Goal: Information Seeking & Learning: Find specific fact

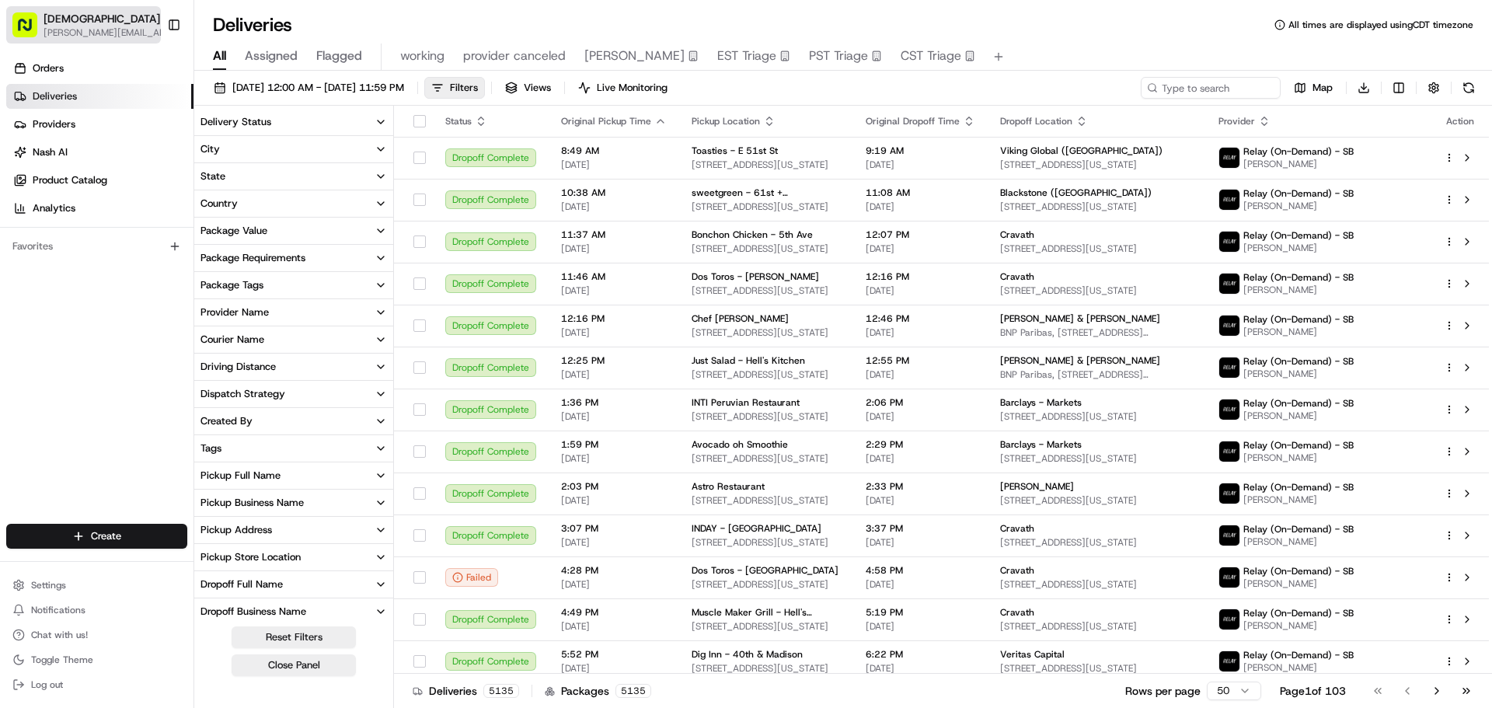
click at [68, 34] on span "[PERSON_NAME][EMAIL_ADDRESS][DOMAIN_NAME]" at bounding box center [111, 32] width 134 height 12
click at [1203, 87] on input at bounding box center [1187, 88] width 187 height 22
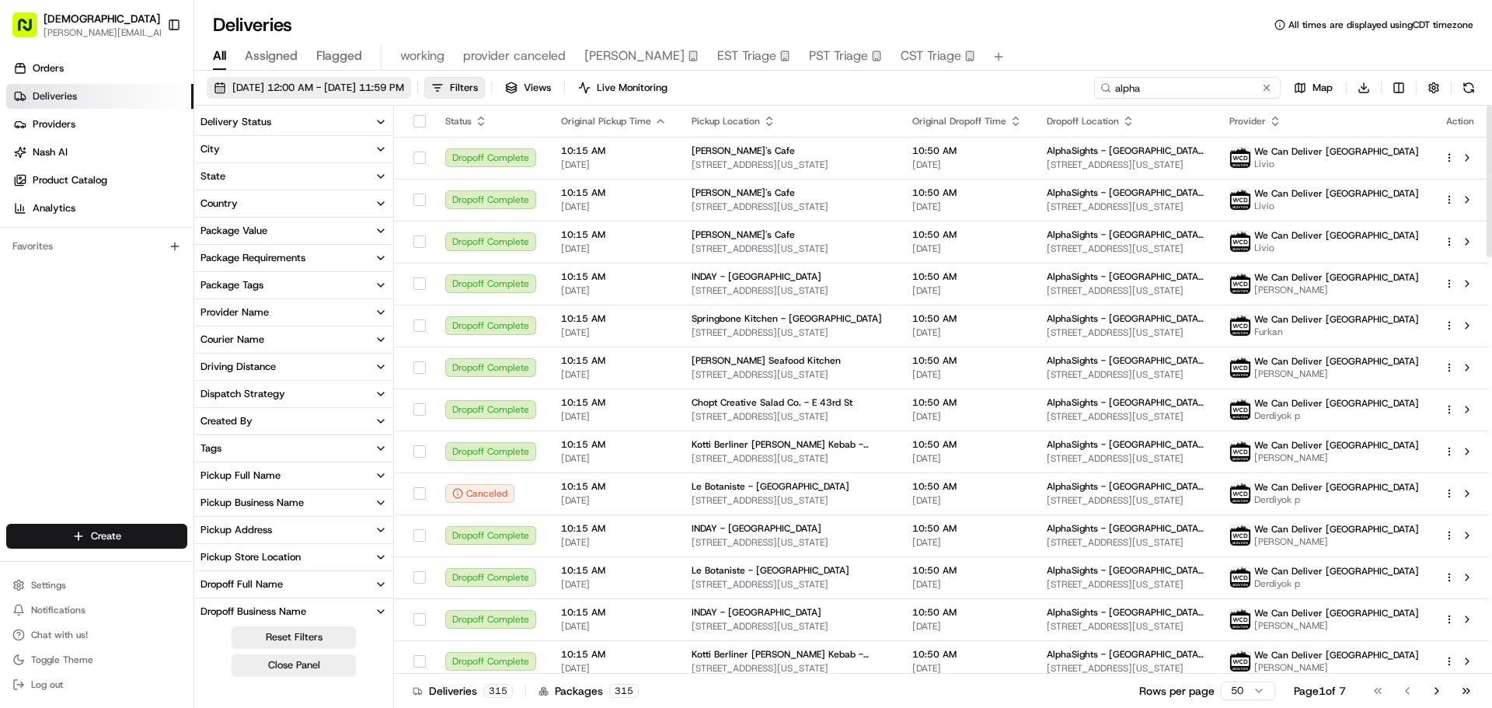
type input "alpha"
click at [361, 92] on span "08/10/2025 12:00 AM - 08/15/2025 11:59 PM" at bounding box center [318, 88] width 172 height 14
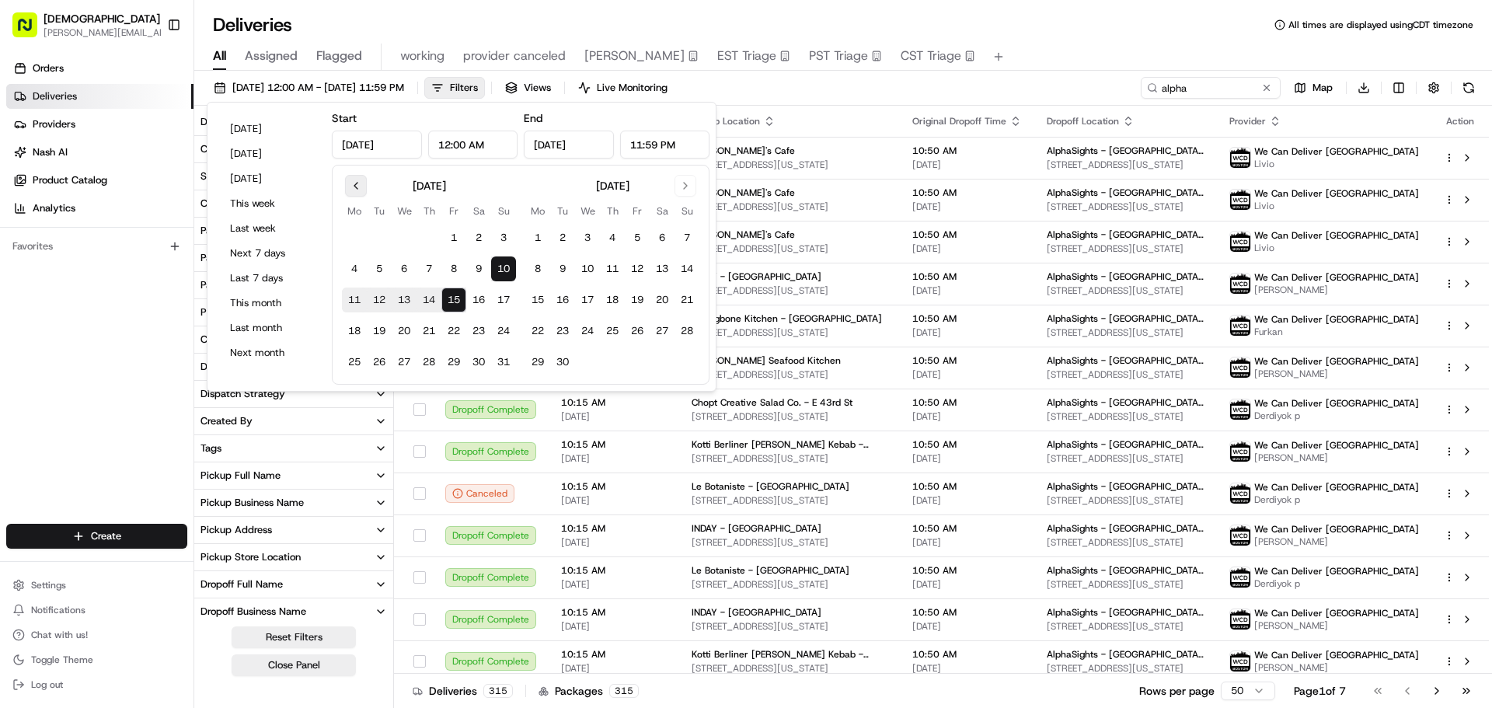
click at [360, 187] on button "Go to previous month" at bounding box center [356, 186] width 22 height 22
click at [372, 243] on button "1" at bounding box center [379, 237] width 25 height 25
type input "Jul 1, 2025"
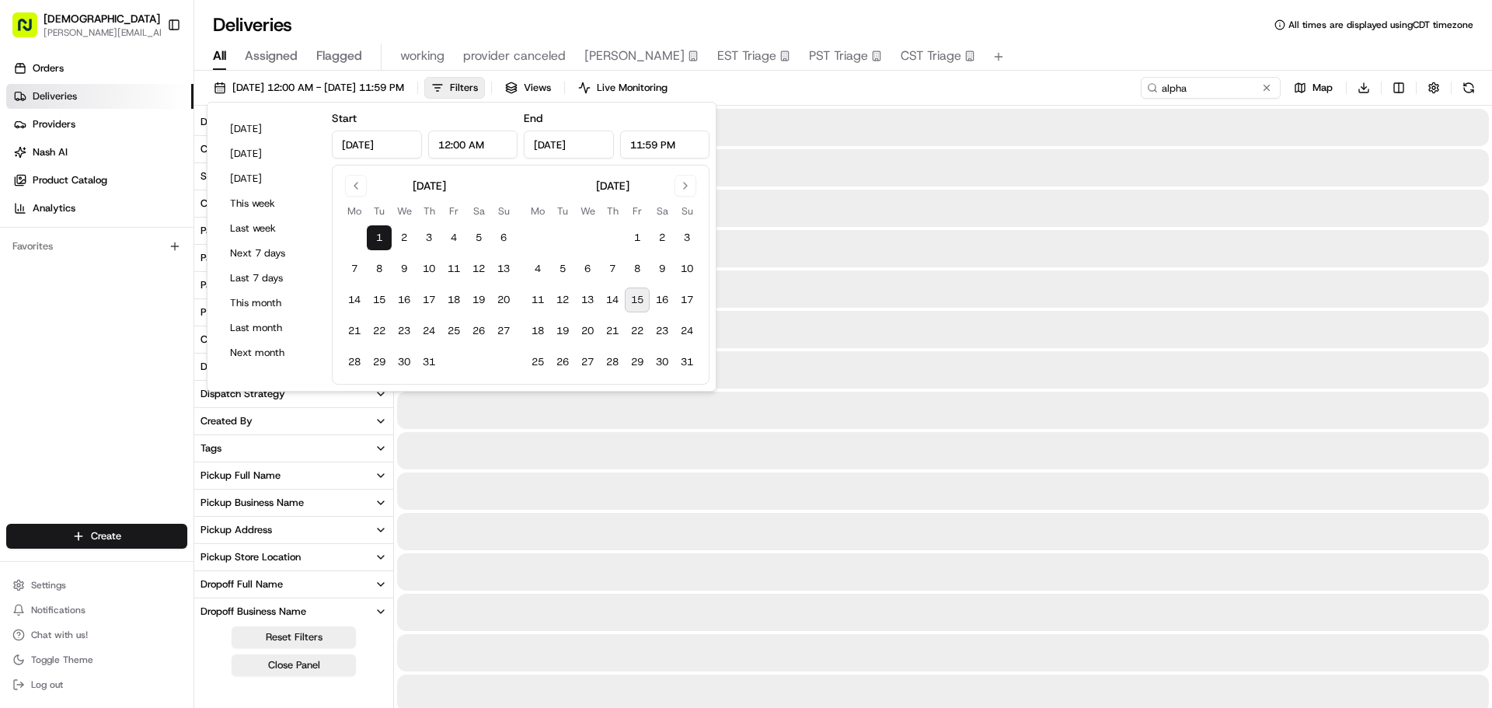
click at [372, 243] on button "1" at bounding box center [379, 237] width 25 height 25
click at [1069, 32] on div "Deliveries All times are displayed using CDT timezone" at bounding box center [843, 24] width 1298 height 25
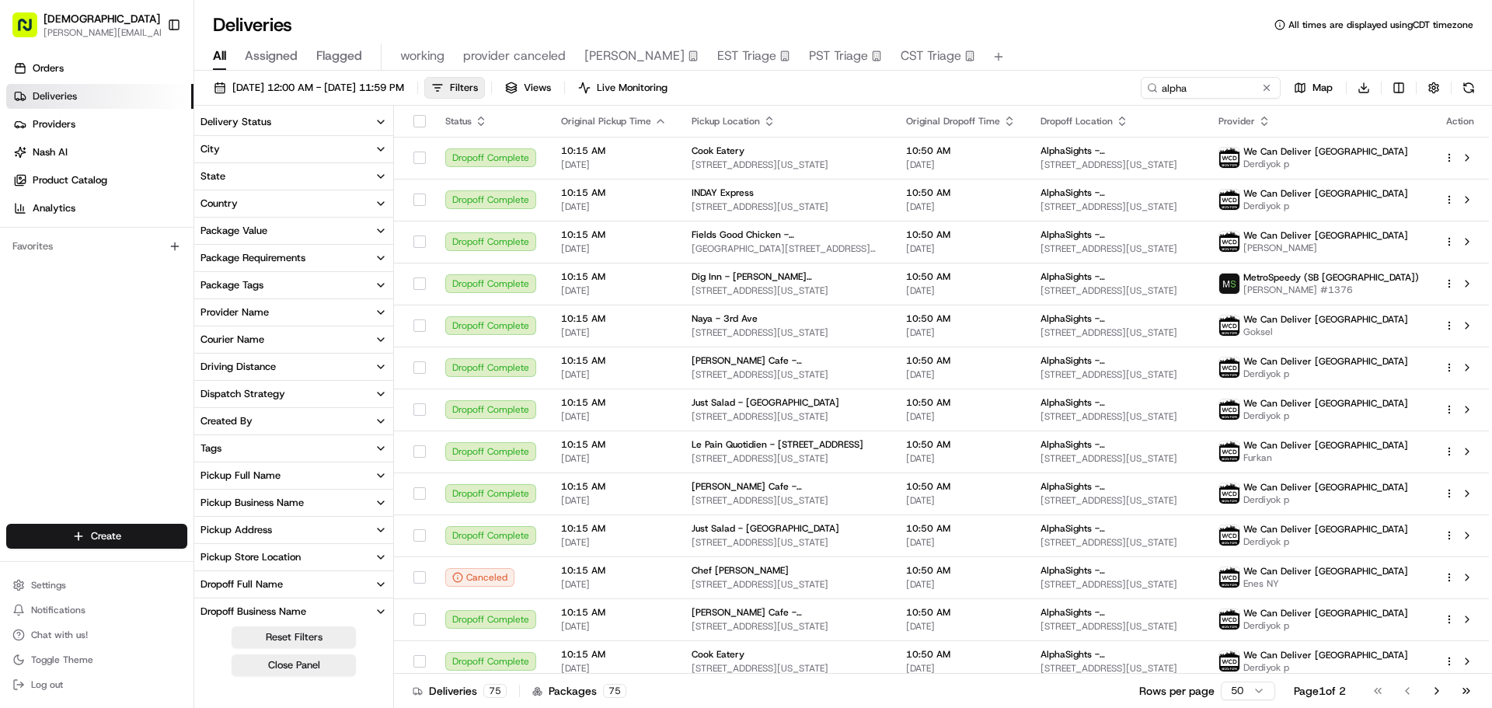
click at [270, 507] on div "Pickup Business Name" at bounding box center [252, 503] width 103 height 14
click at [249, 500] on div "Pickup Business Name" at bounding box center [252, 503] width 103 height 14
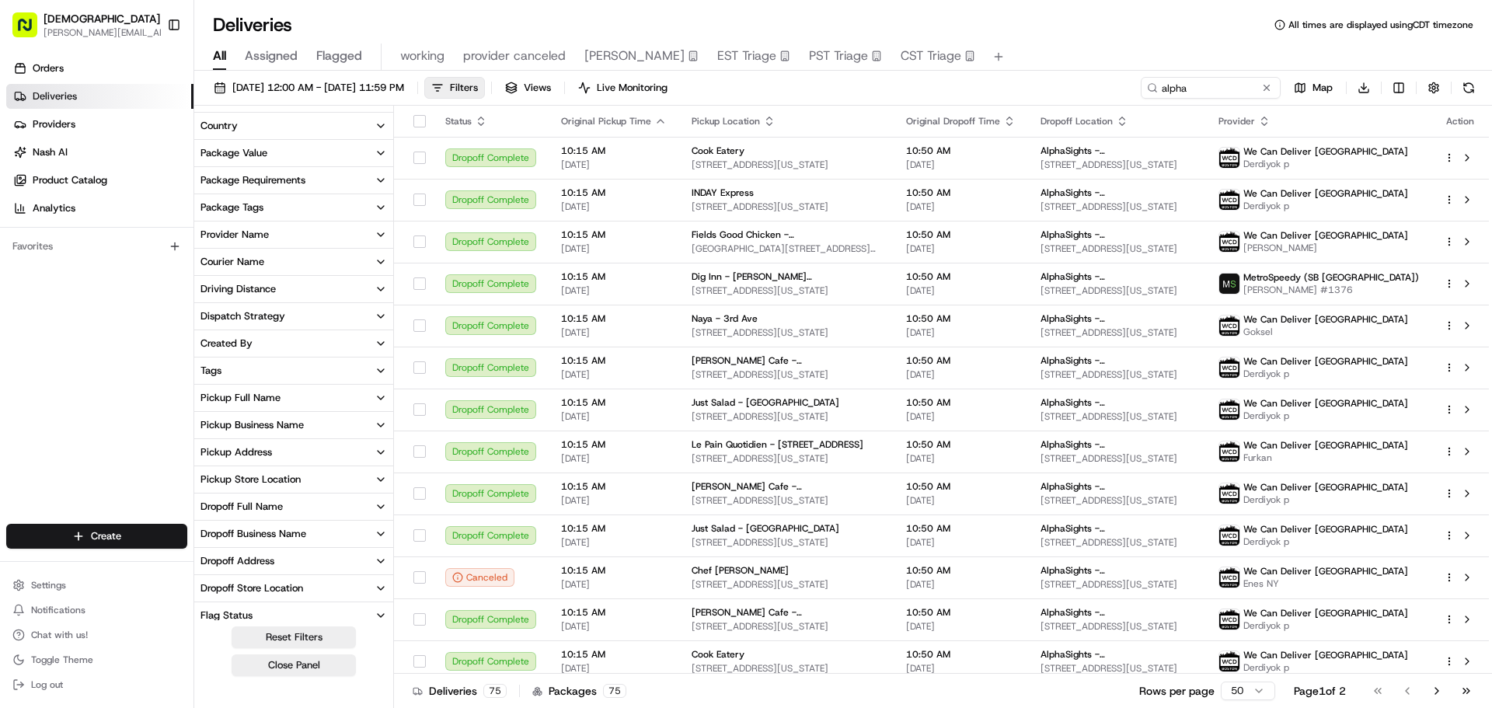
click at [267, 532] on div "Dropoff Business Name" at bounding box center [254, 534] width 106 height 14
click at [203, 594] on NYC "AlphaSights - NYC" at bounding box center [203, 589] width 12 height 12
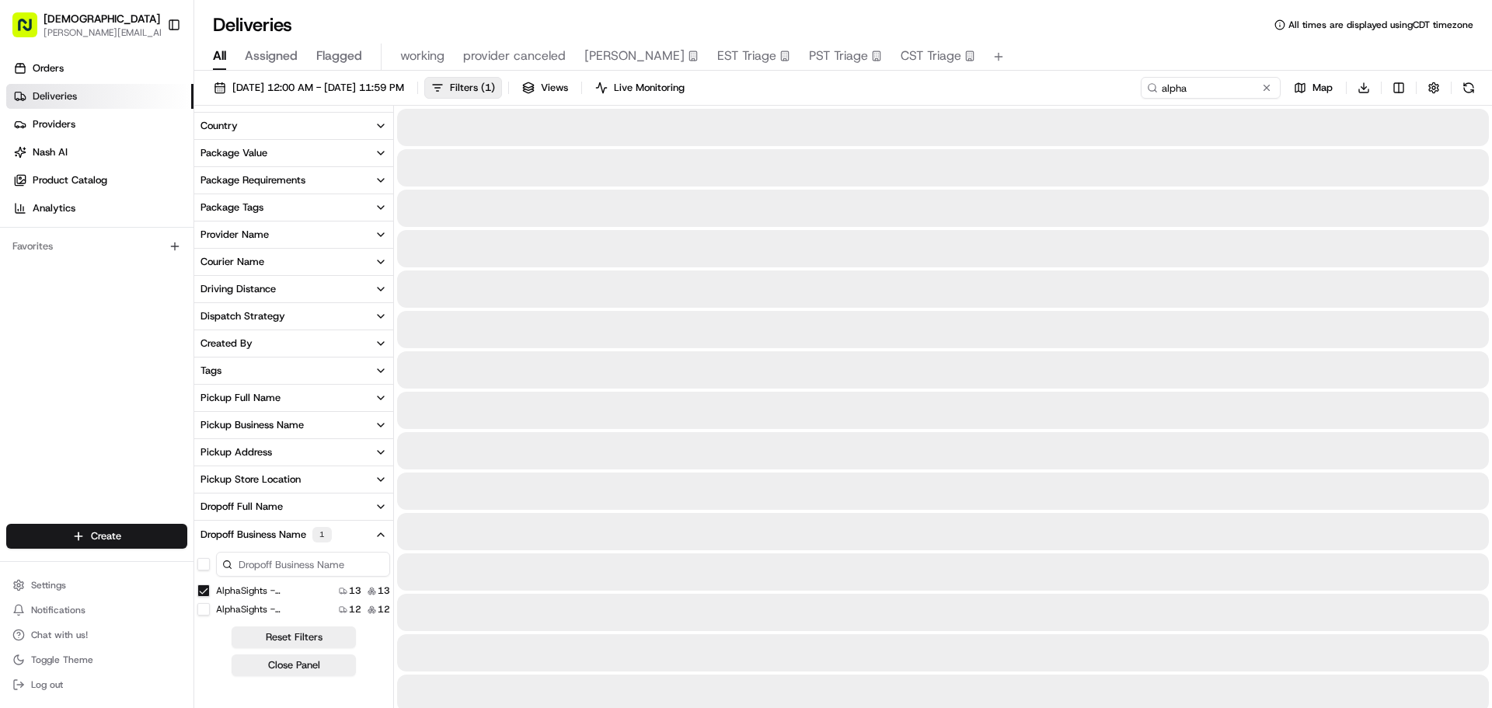
click at [201, 607] on 11 "AlphaSights - NYC - Floor 11" at bounding box center [203, 609] width 12 height 12
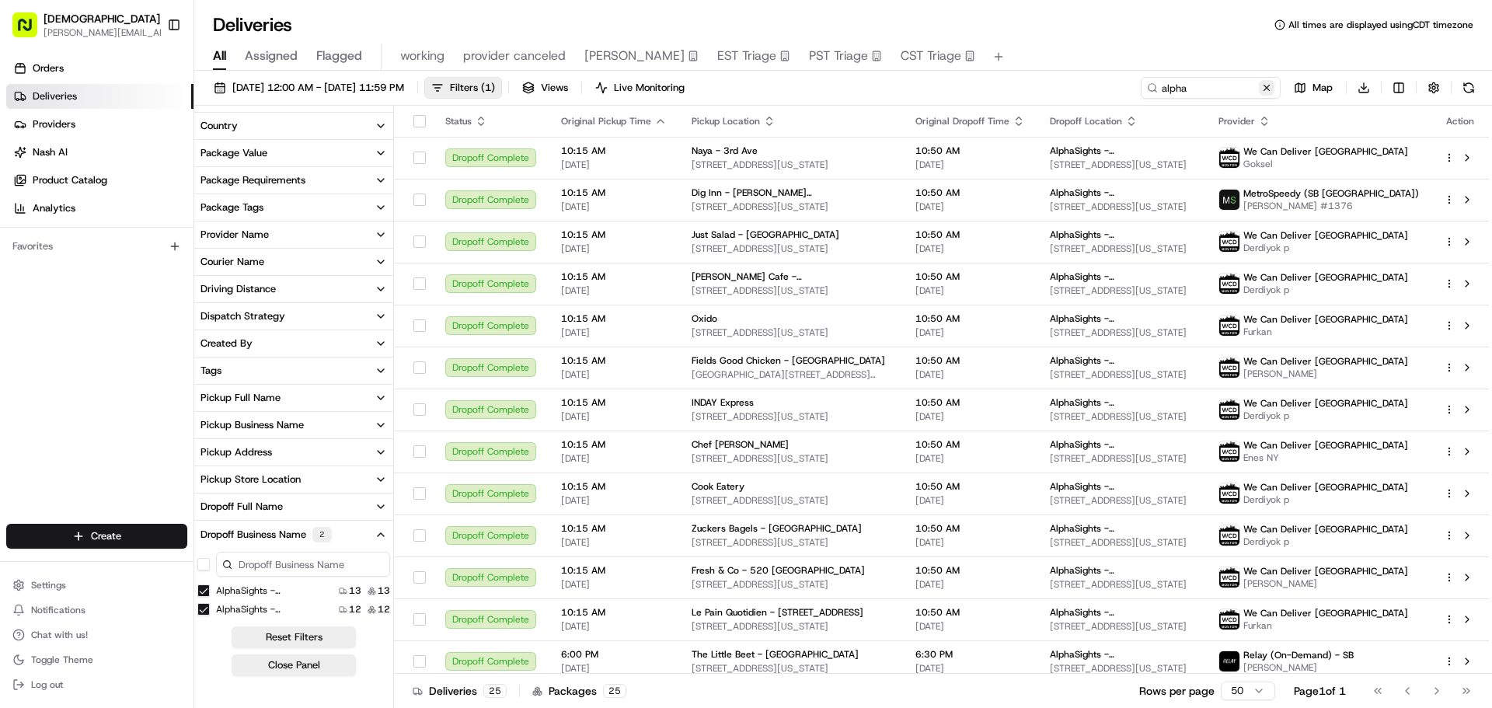
click at [1268, 86] on button at bounding box center [1267, 88] width 16 height 16
click at [766, 113] on th "Pickup Location" at bounding box center [791, 121] width 224 height 31
click at [767, 123] on icon "button" at bounding box center [769, 124] width 5 height 2
click at [772, 188] on button "Pickup Location Name (A-Z)" at bounding box center [764, 184] width 155 height 19
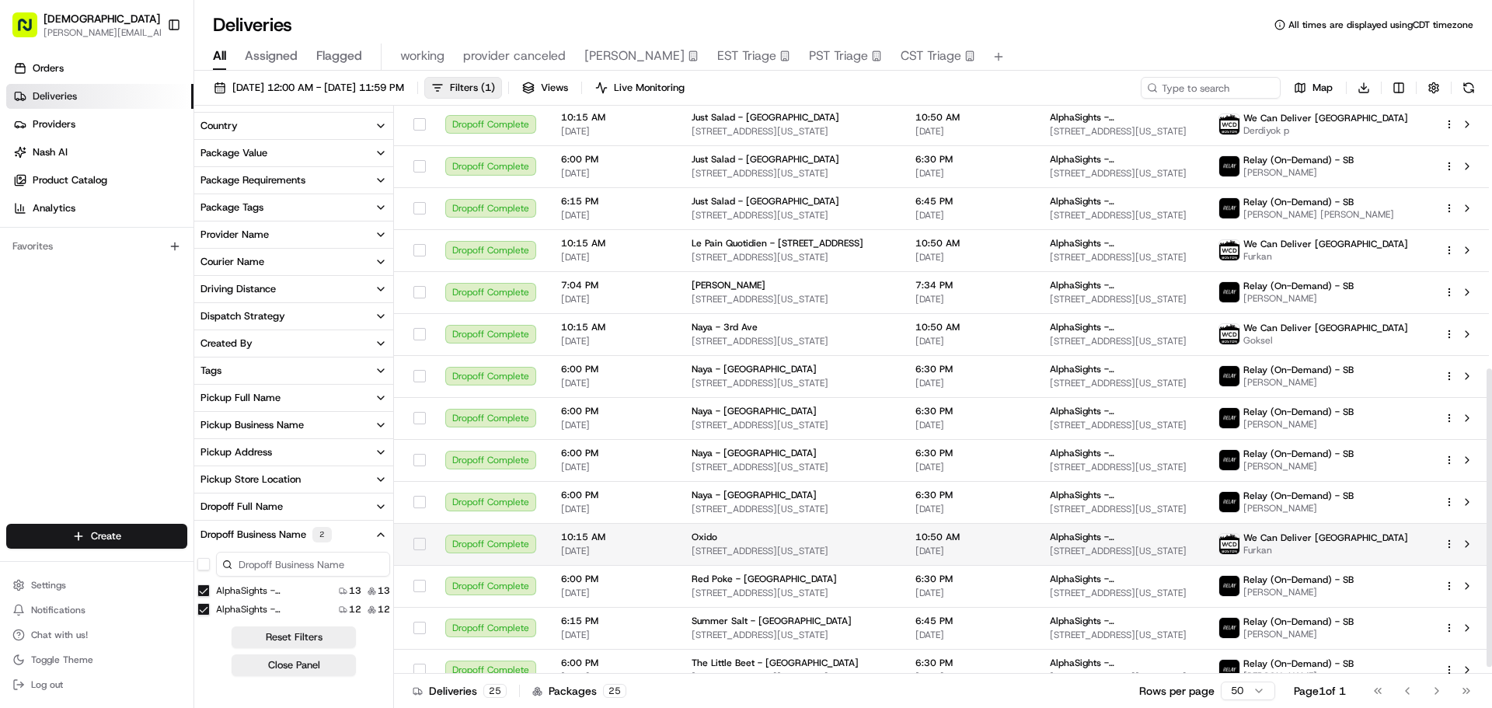
scroll to position [512, 0]
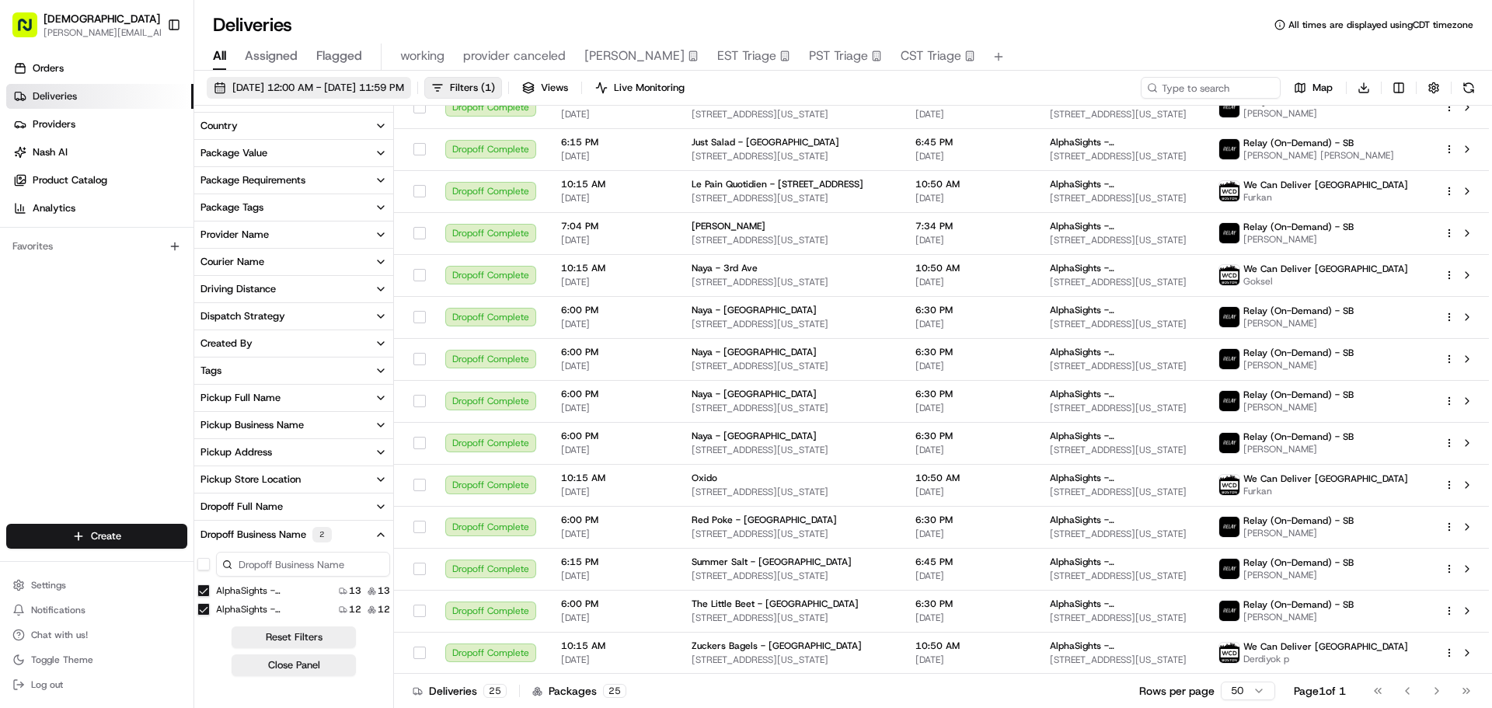
click at [311, 82] on span "07/01/2025 12:00 AM - 07/01/2025 11:59 PM" at bounding box center [318, 88] width 172 height 14
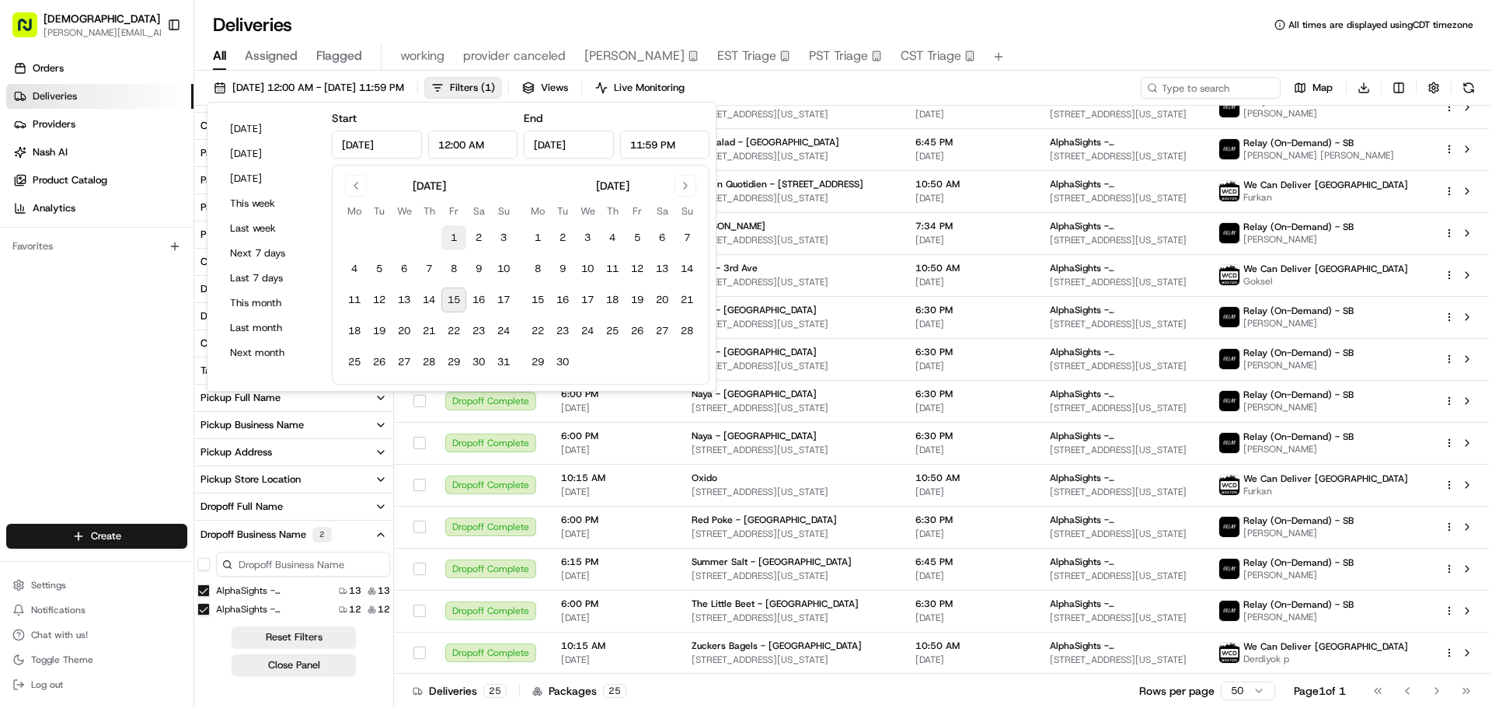
click at [458, 238] on button "1" at bounding box center [453, 237] width 25 height 25
type input "Aug 1, 2025"
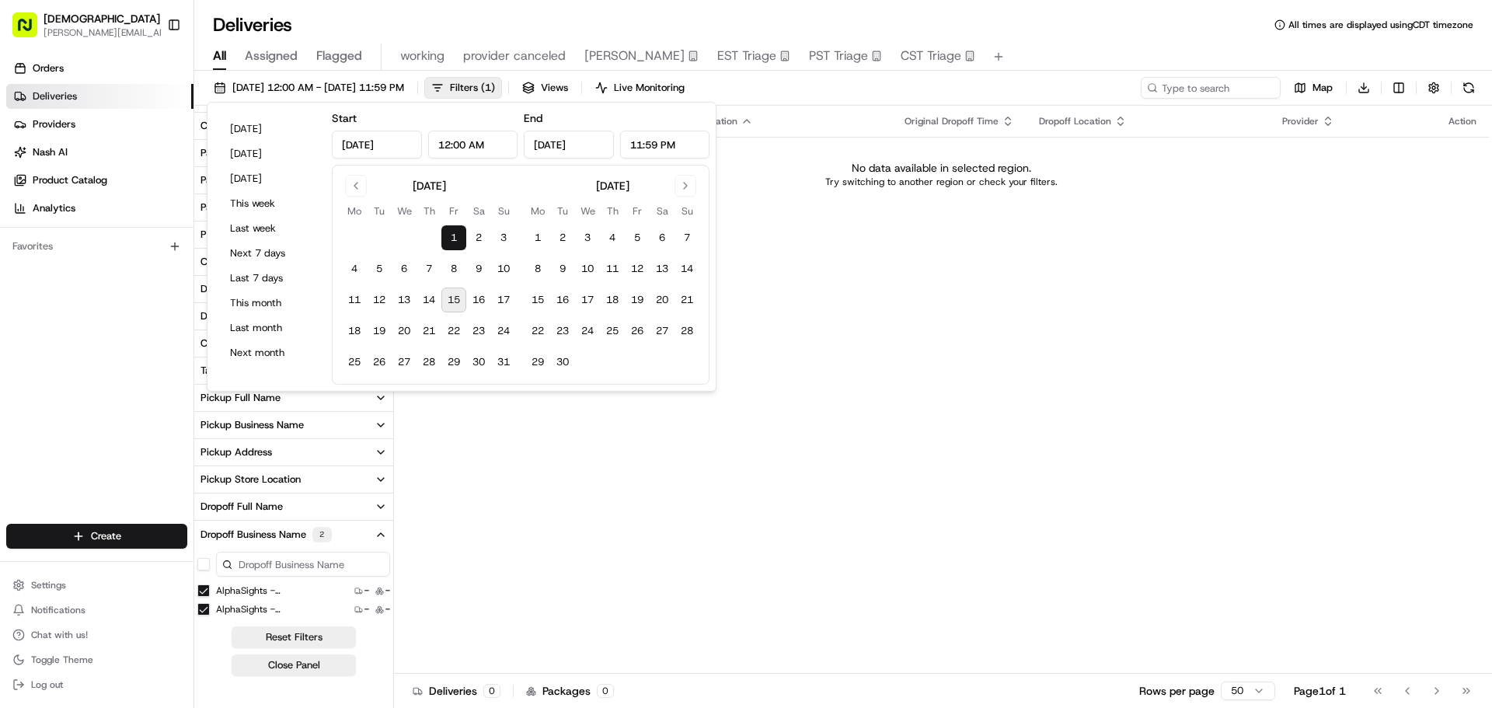
click at [457, 309] on button "15" at bounding box center [453, 300] width 25 height 25
type input "Aug 15, 2025"
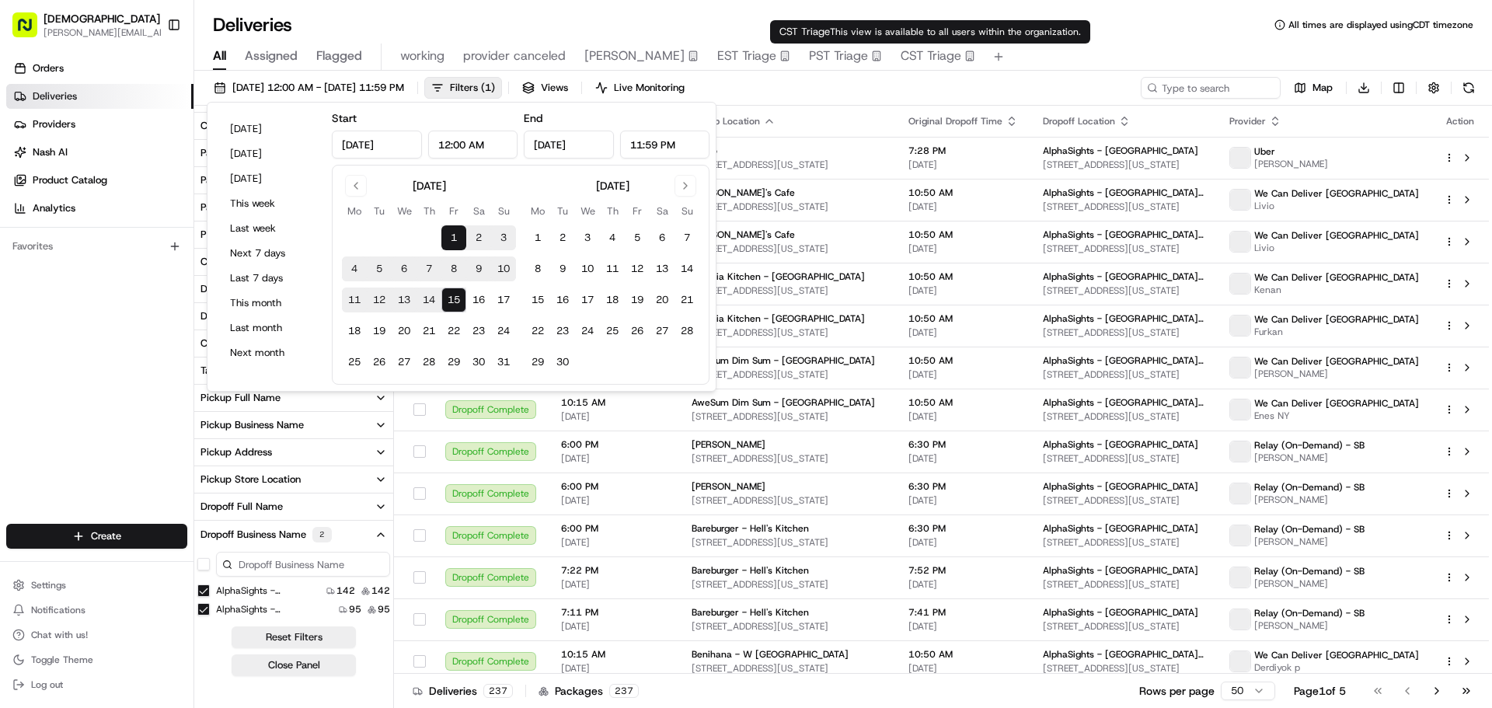
click at [1168, 32] on div "Deliveries All times are displayed using CDT timezone" at bounding box center [843, 24] width 1298 height 25
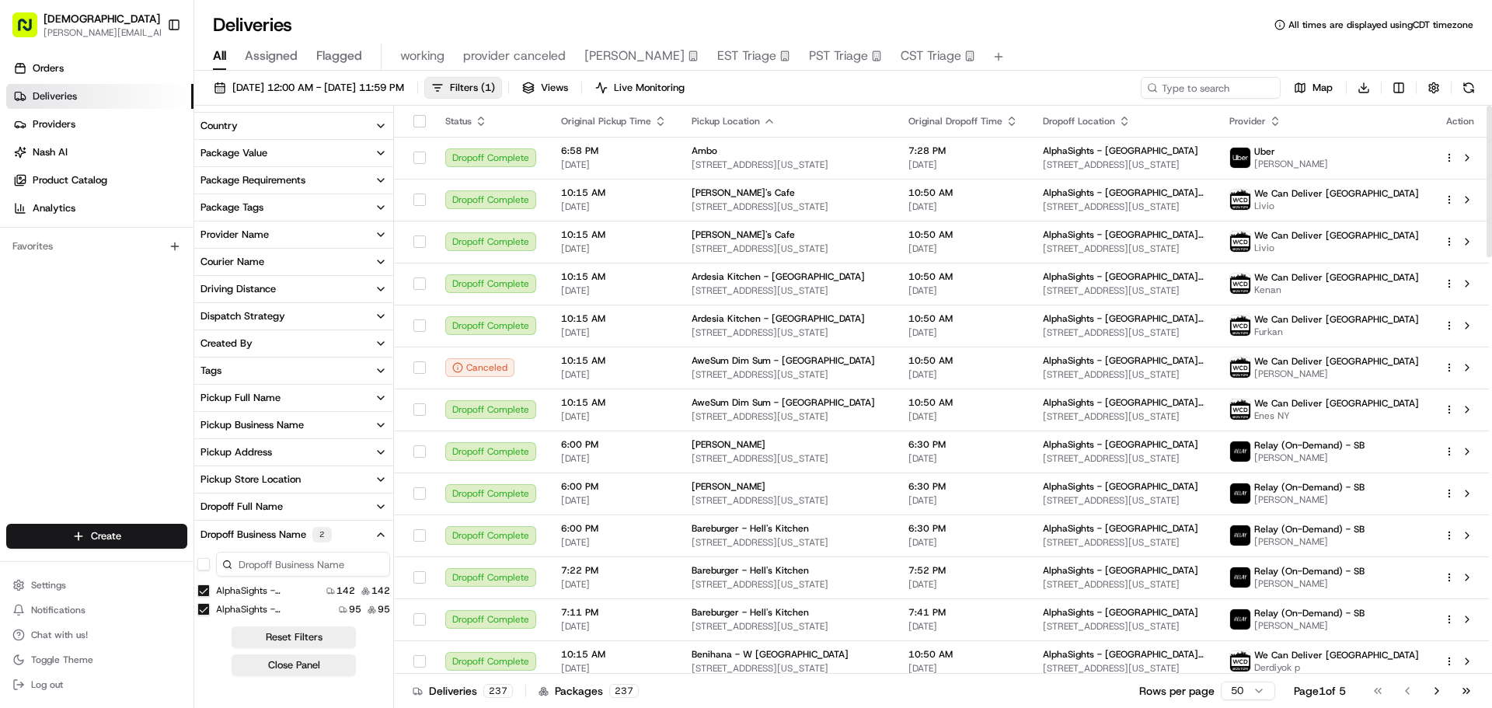
click at [658, 124] on icon "button" at bounding box center [660, 124] width 5 height 2
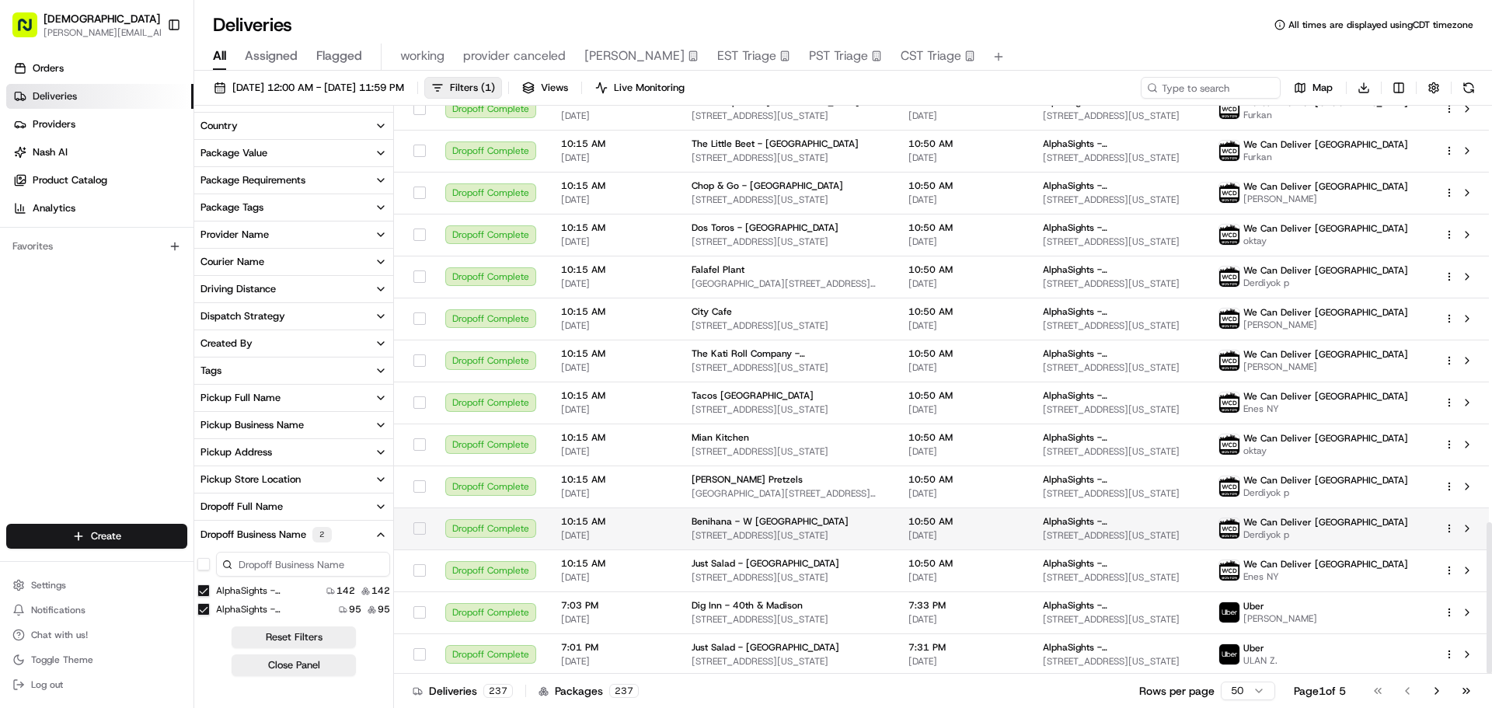
scroll to position [1561, 0]
click at [502, 90] on button "Filters ( 1 )" at bounding box center [463, 88] width 78 height 22
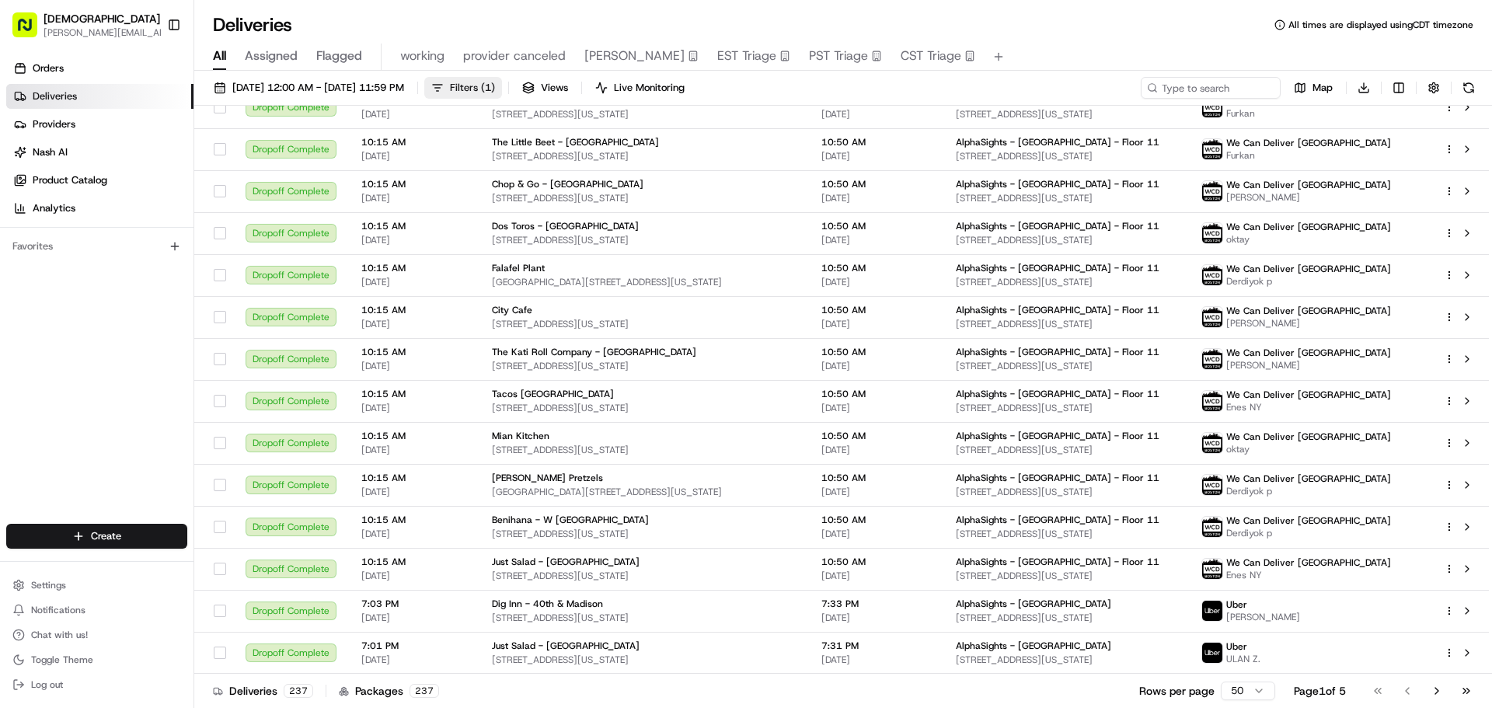
click at [495, 92] on span "Filters ( 1 )" at bounding box center [472, 88] width 45 height 14
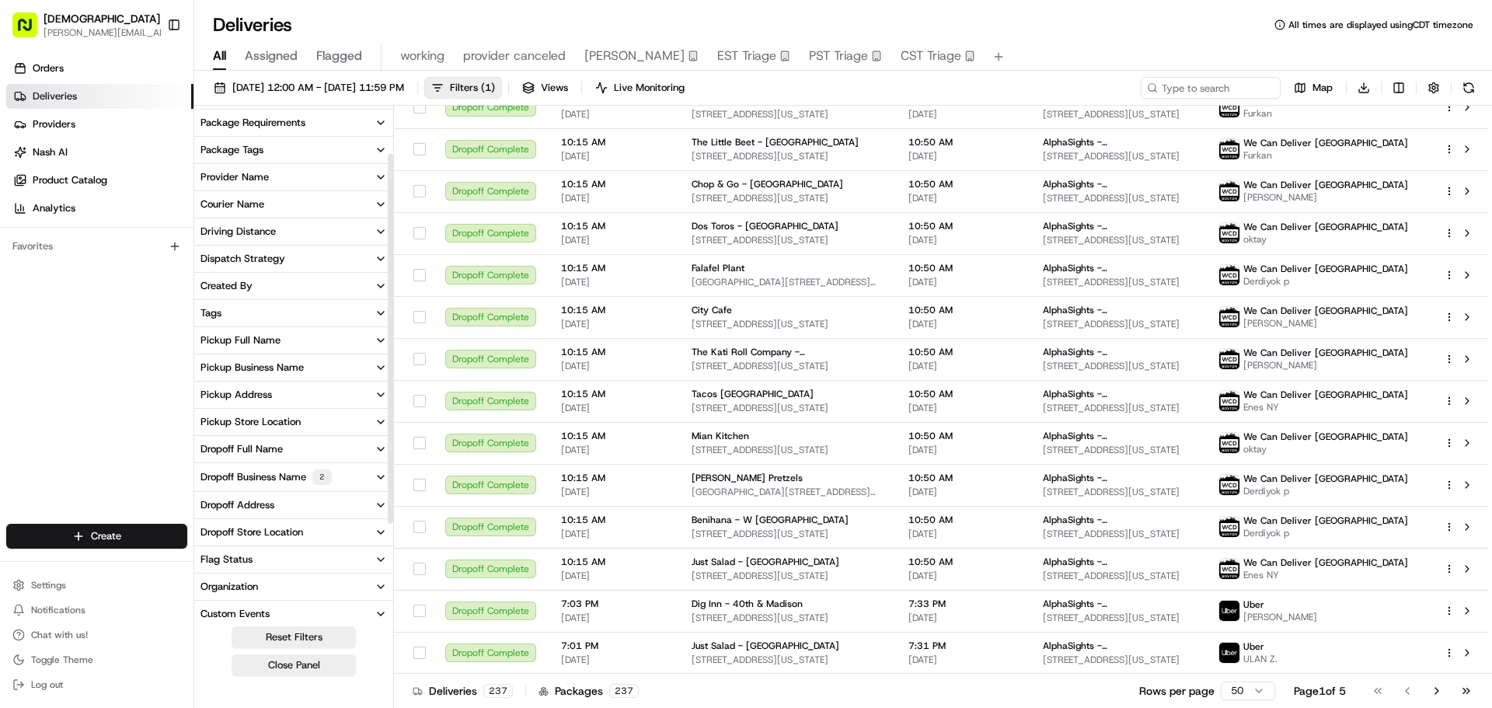
scroll to position [155, 0]
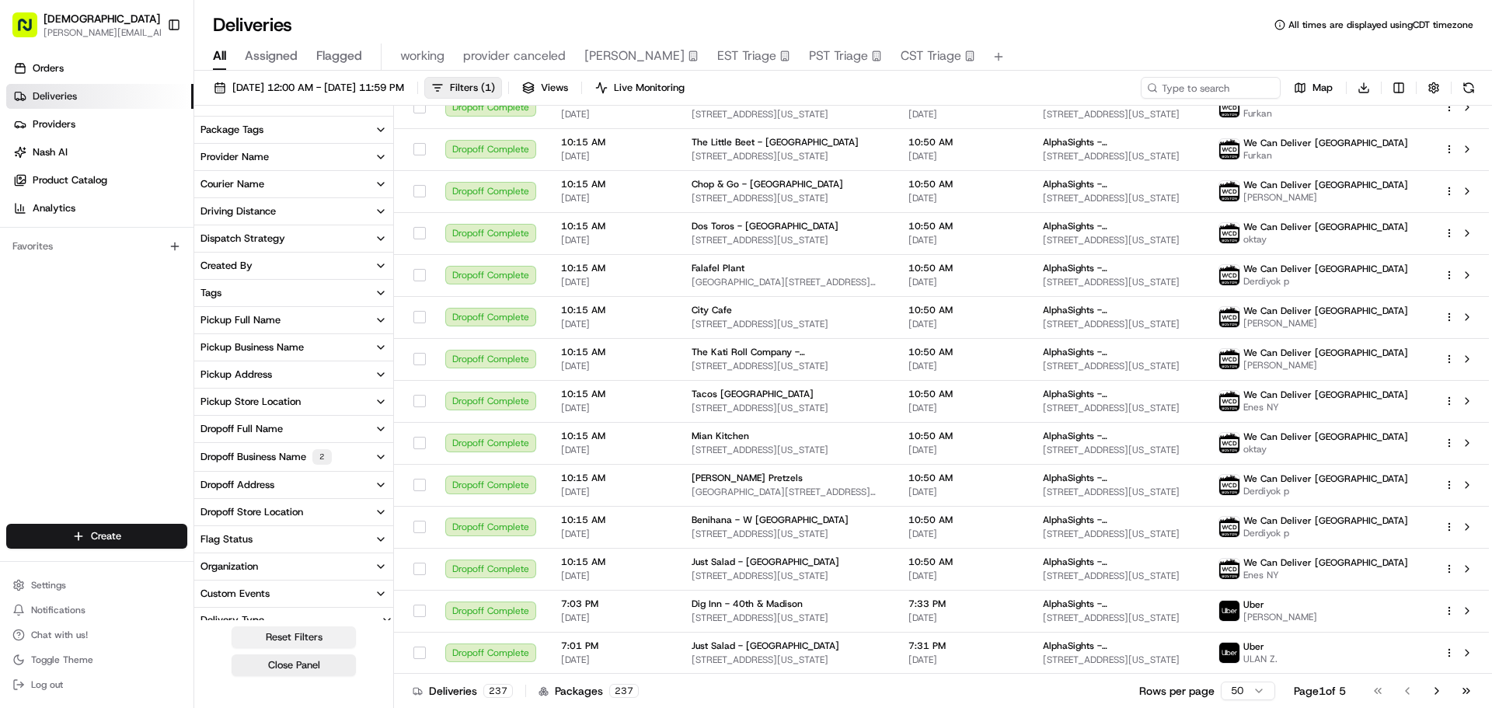
click at [290, 634] on button "Reset Filters" at bounding box center [294, 637] width 124 height 22
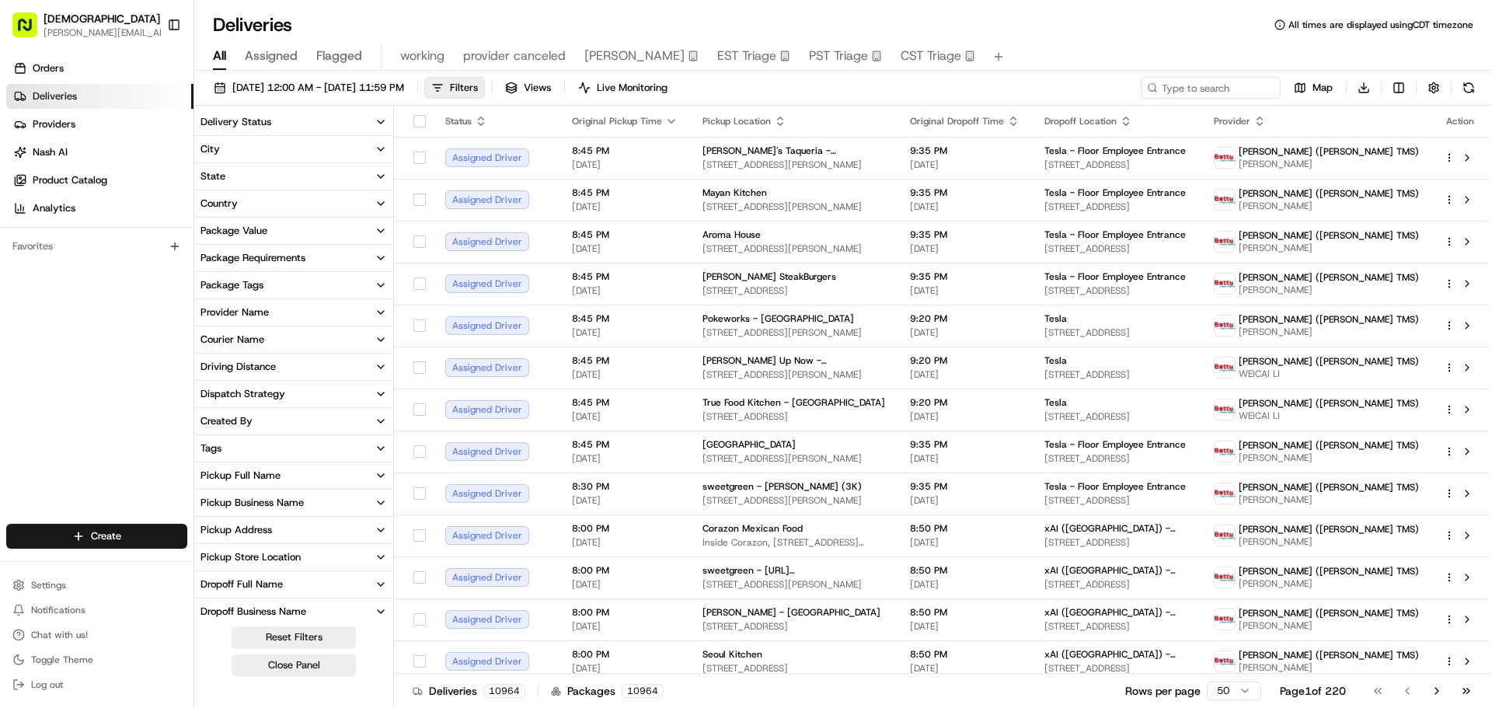
click at [275, 317] on button "Provider Name" at bounding box center [293, 312] width 199 height 26
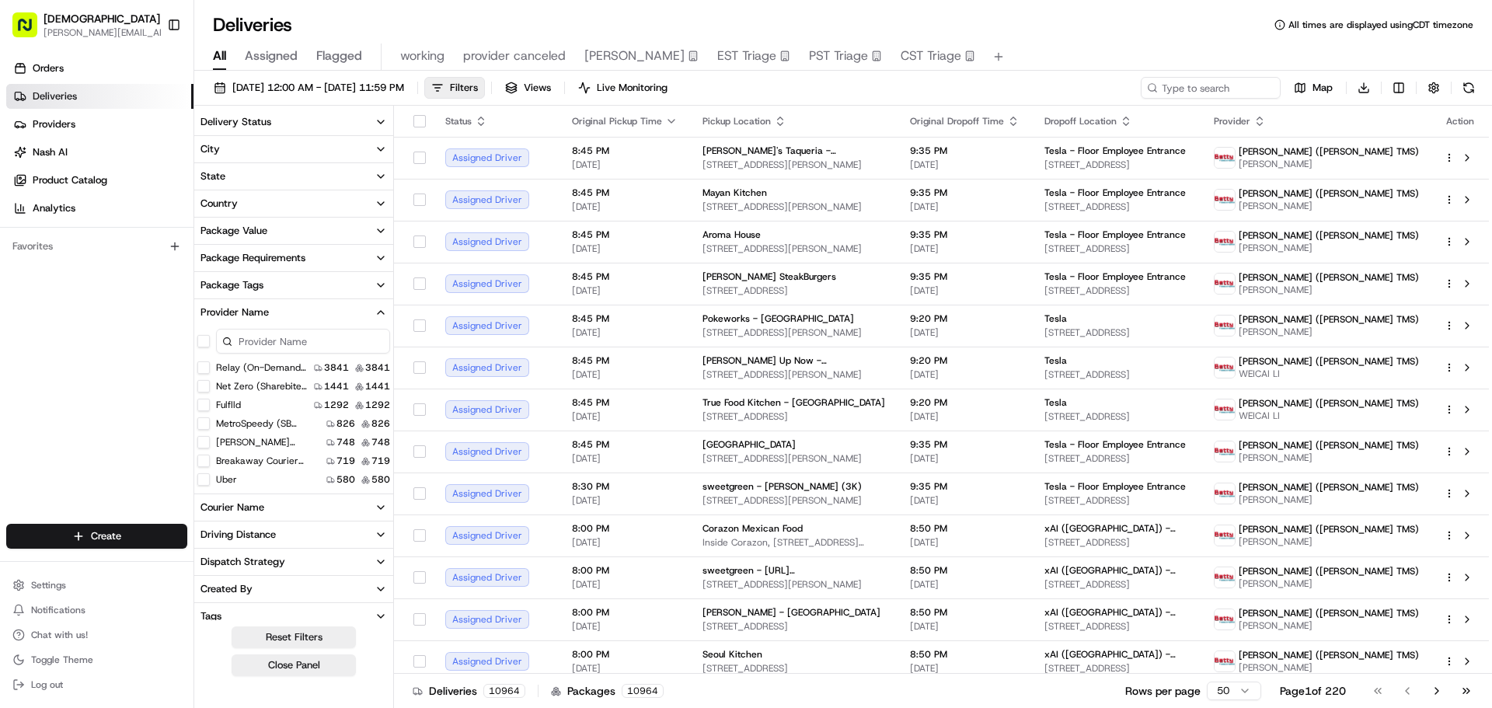
click at [201, 442] on TMS\) "Betty (Nash TMS)" at bounding box center [203, 442] width 12 height 12
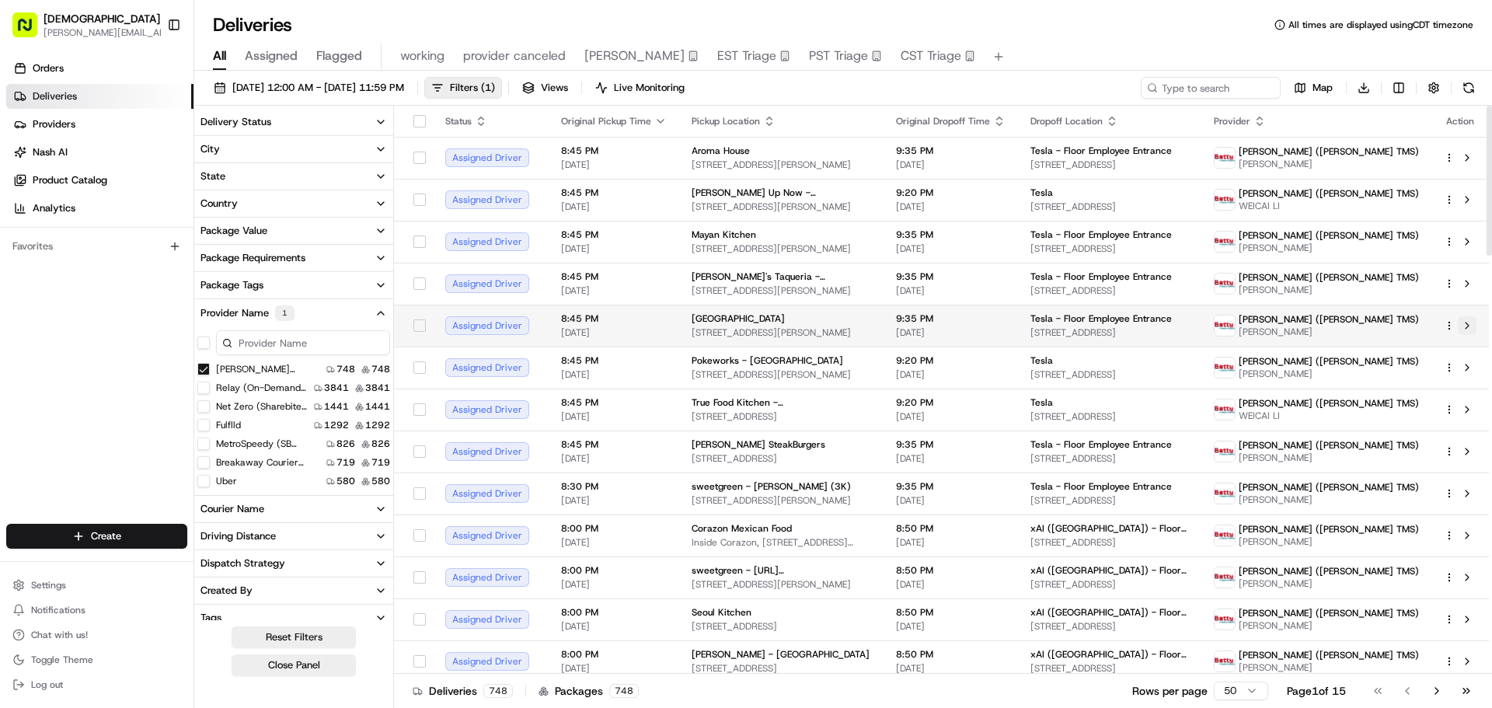
click at [1466, 326] on button at bounding box center [1467, 325] width 19 height 19
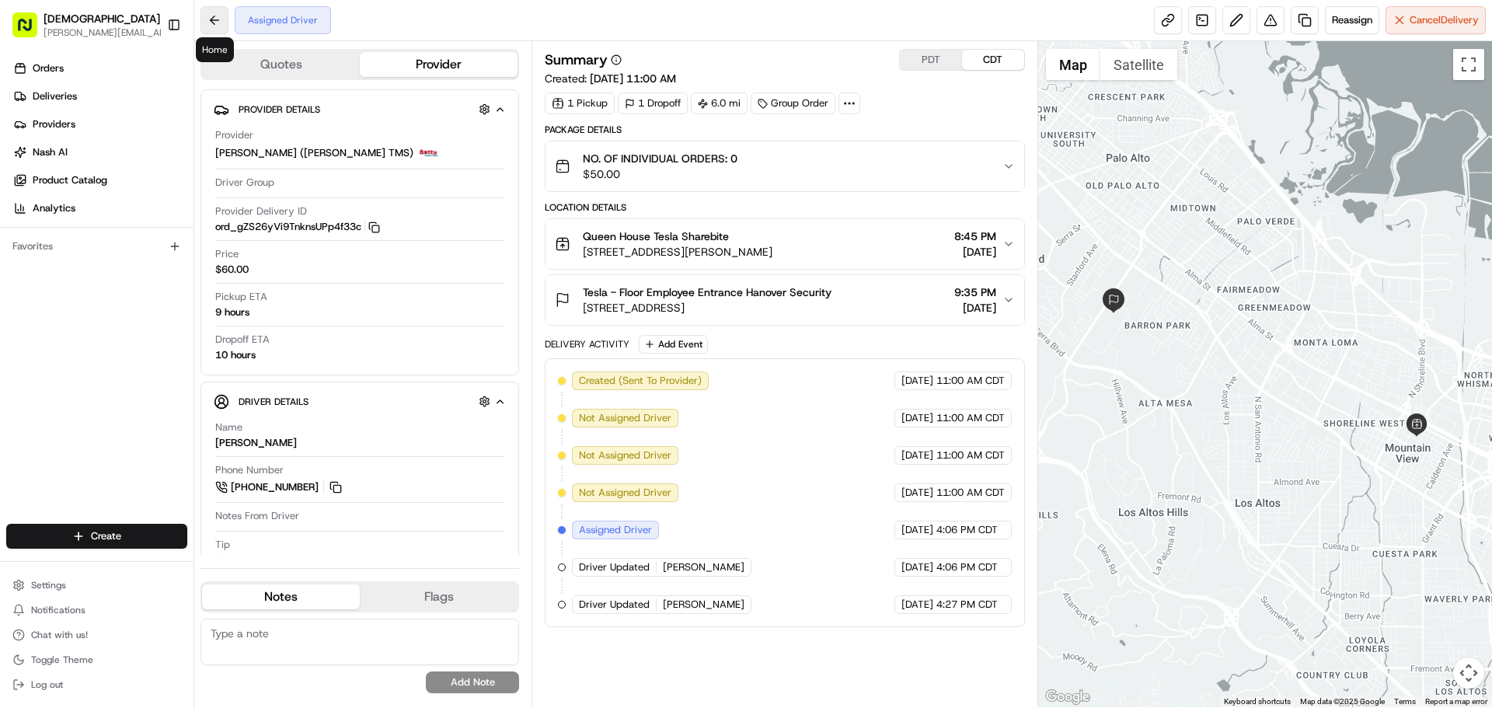
click at [208, 16] on button at bounding box center [215, 20] width 28 height 28
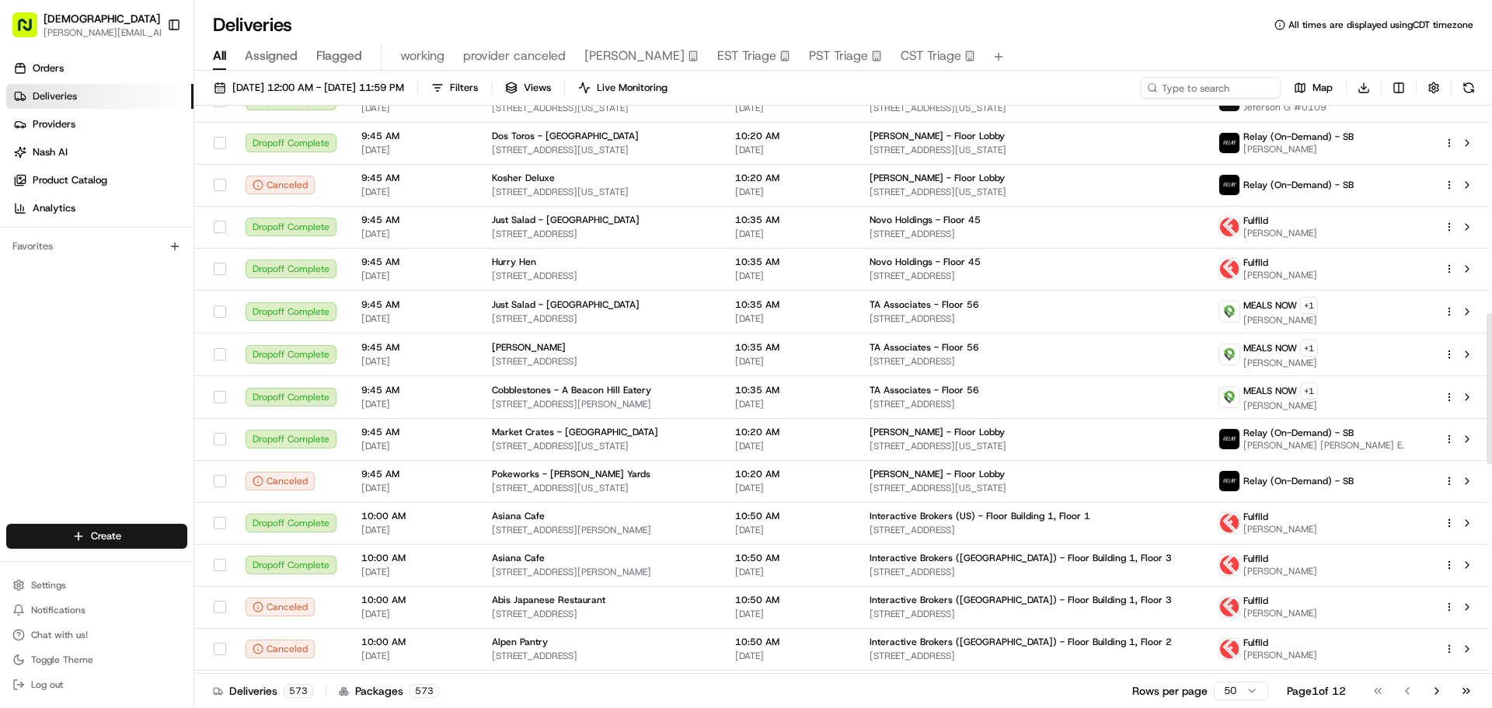
scroll to position [311, 0]
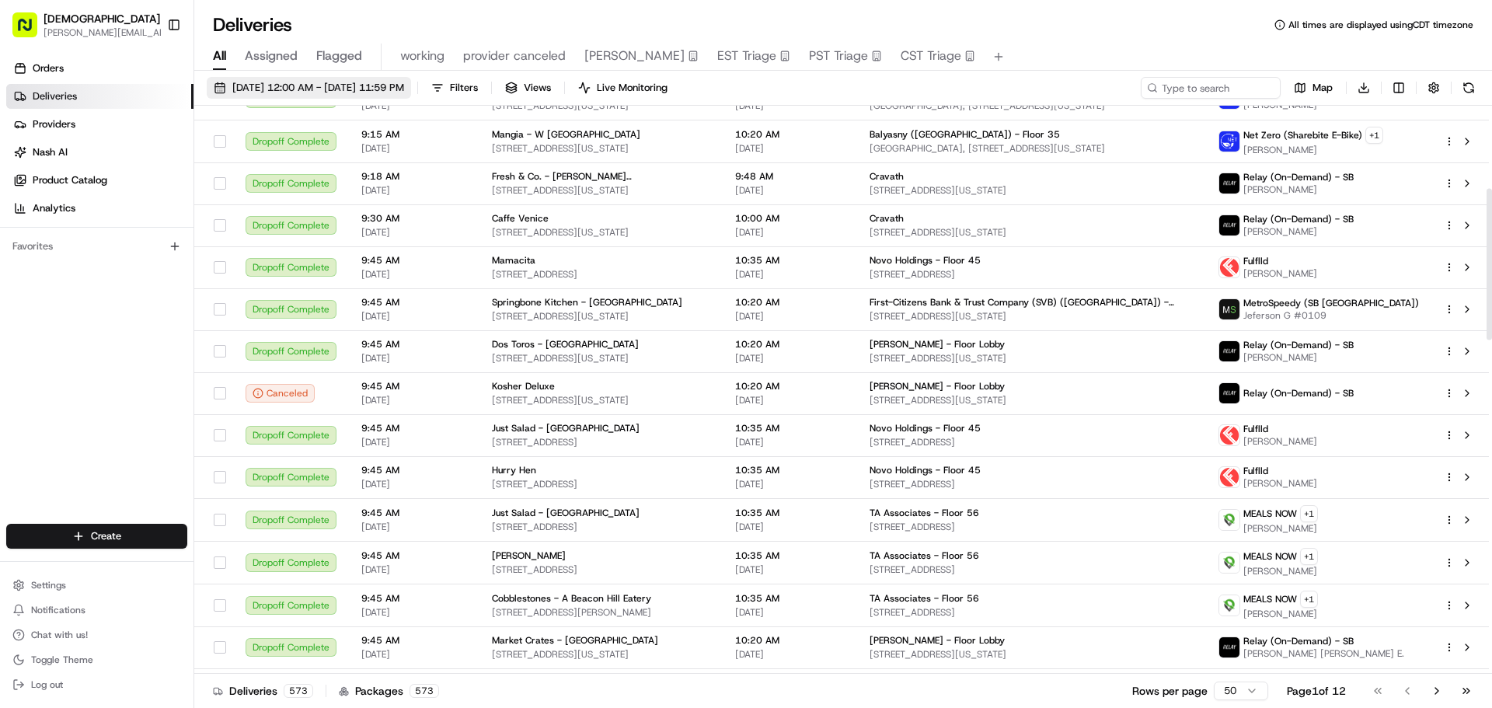
click at [302, 89] on span "08/15/2025 12:00 AM - 08/15/2025 11:59 PM" at bounding box center [318, 88] width 172 height 14
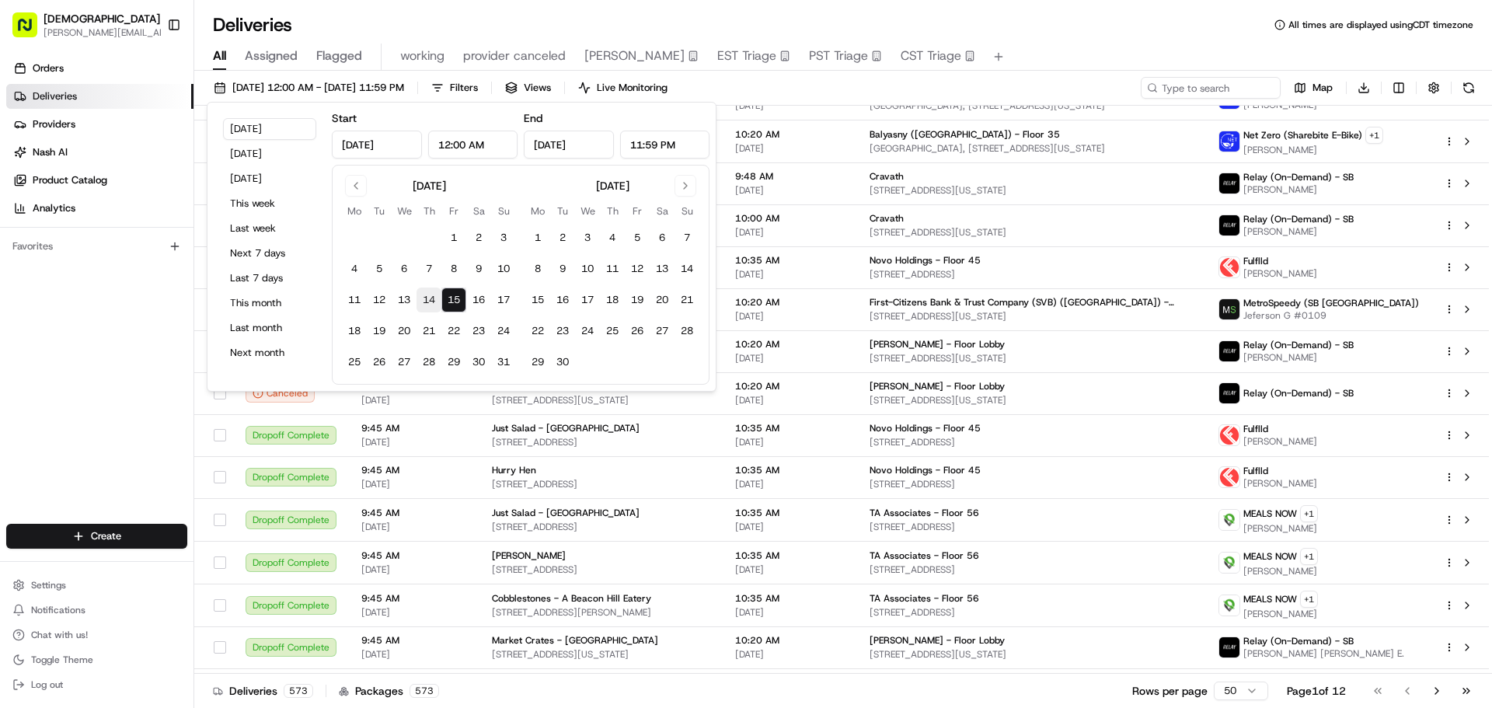
click at [424, 300] on button "14" at bounding box center [429, 300] width 25 height 25
type input "Aug 14, 2025"
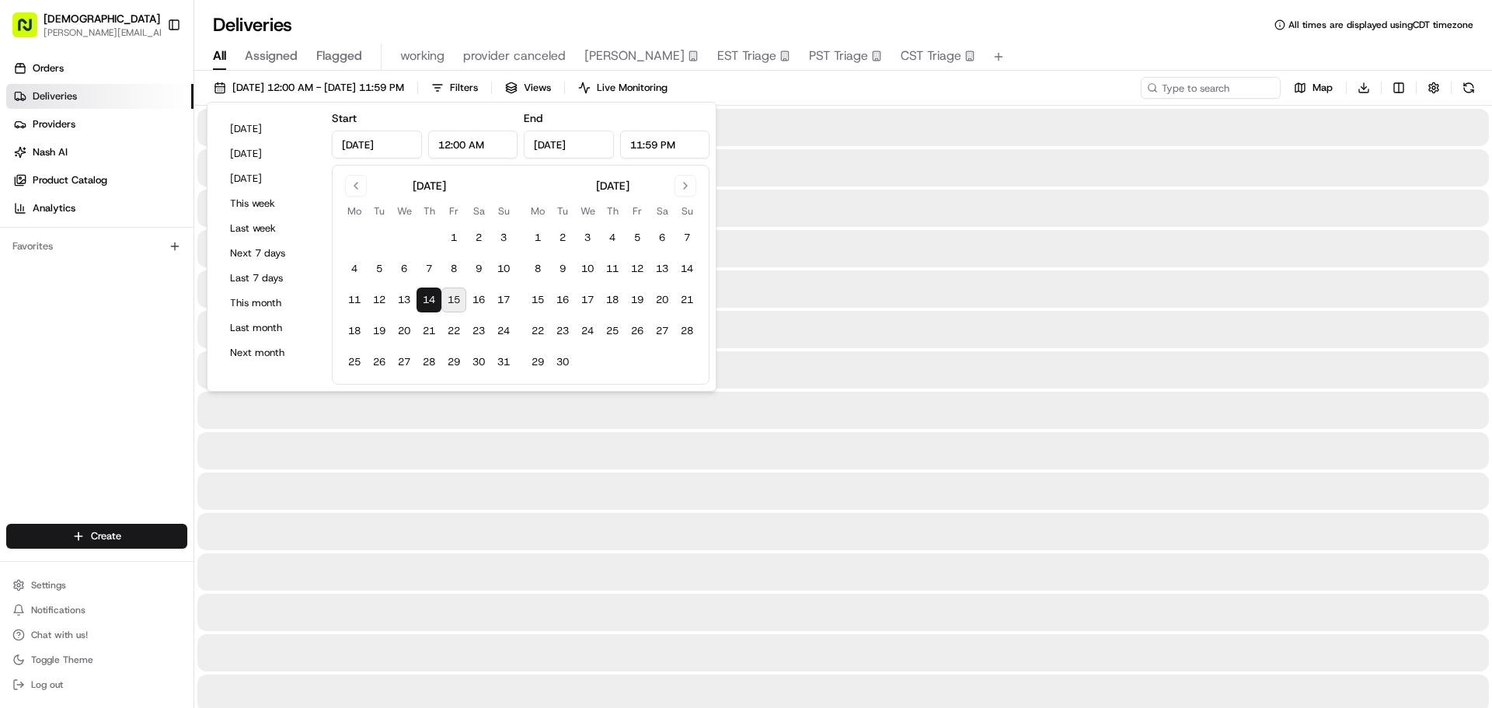
click at [424, 300] on button "14" at bounding box center [429, 300] width 25 height 25
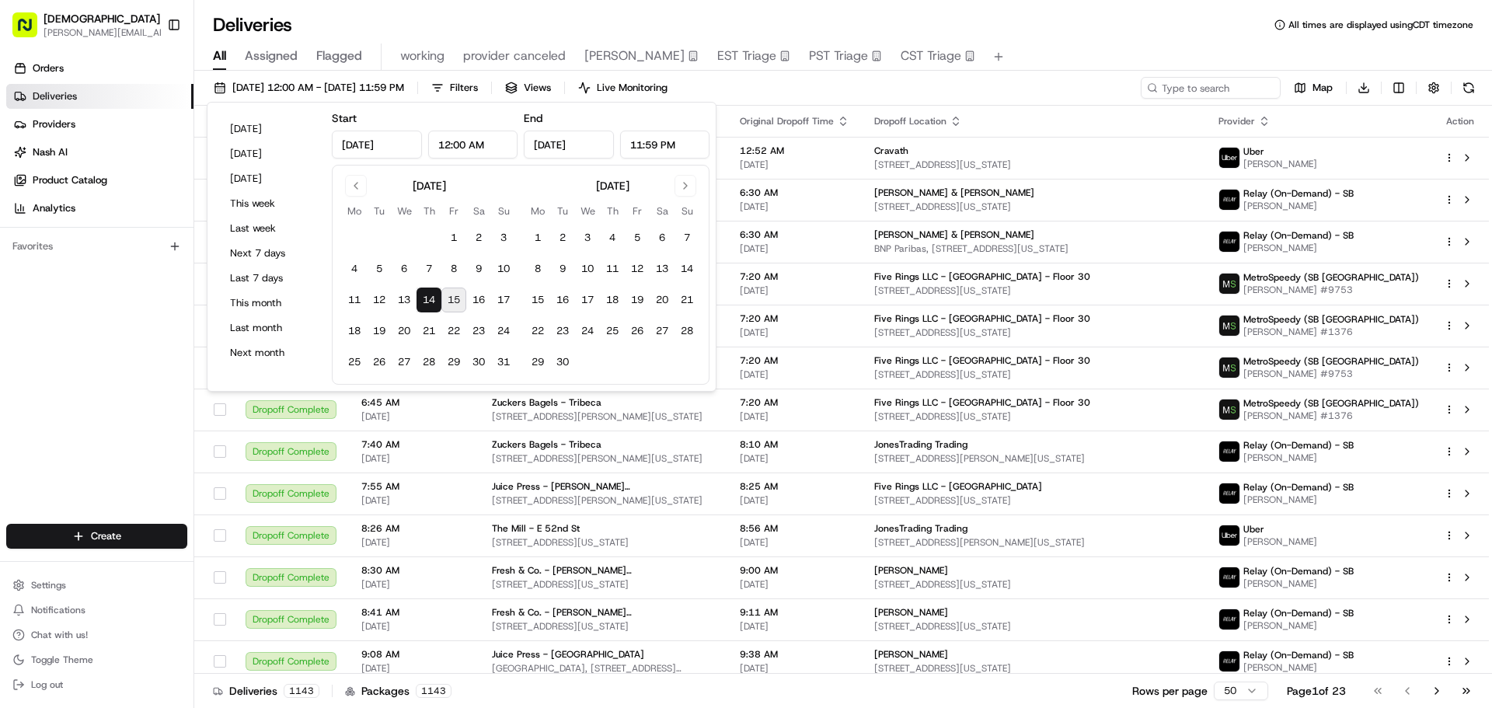
click at [1050, 36] on div "Deliveries All times are displayed using CDT timezone" at bounding box center [843, 24] width 1298 height 25
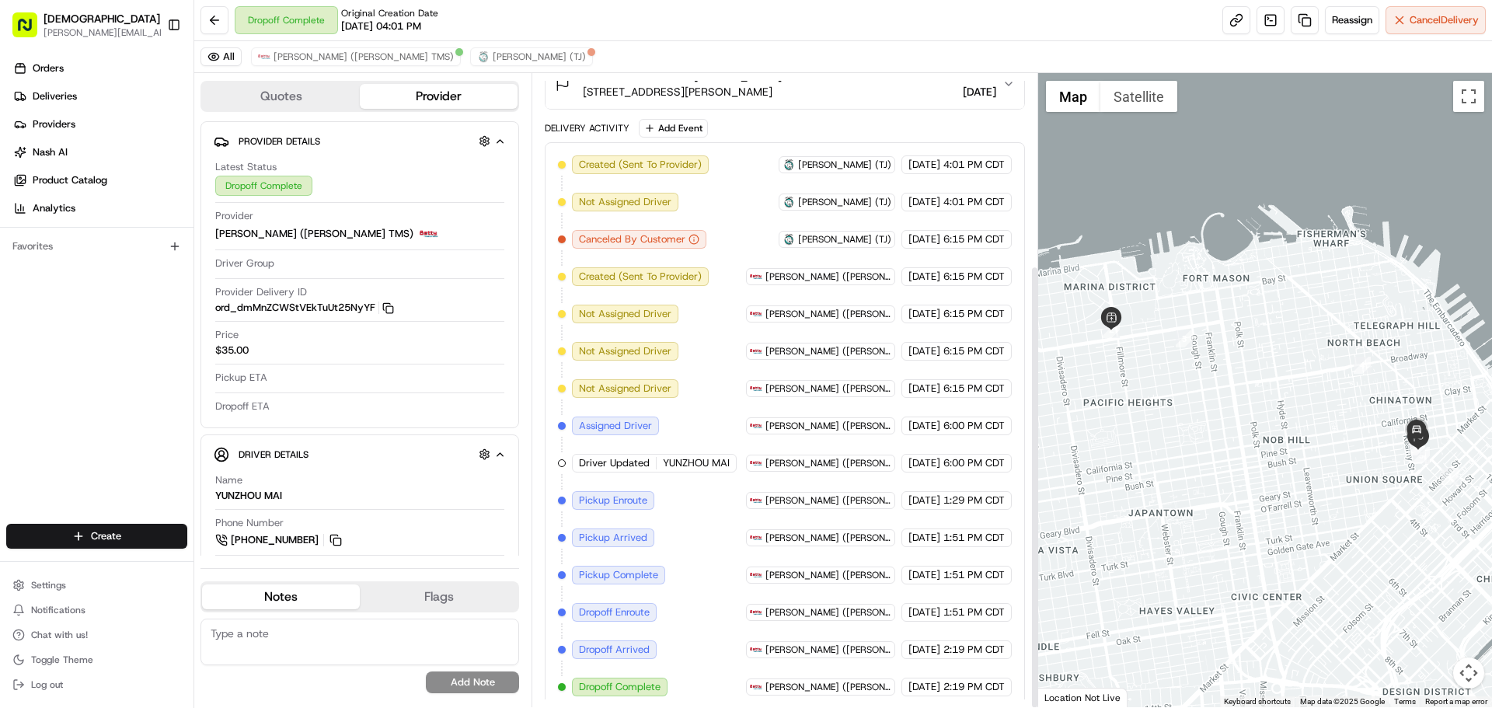
scroll to position [274, 0]
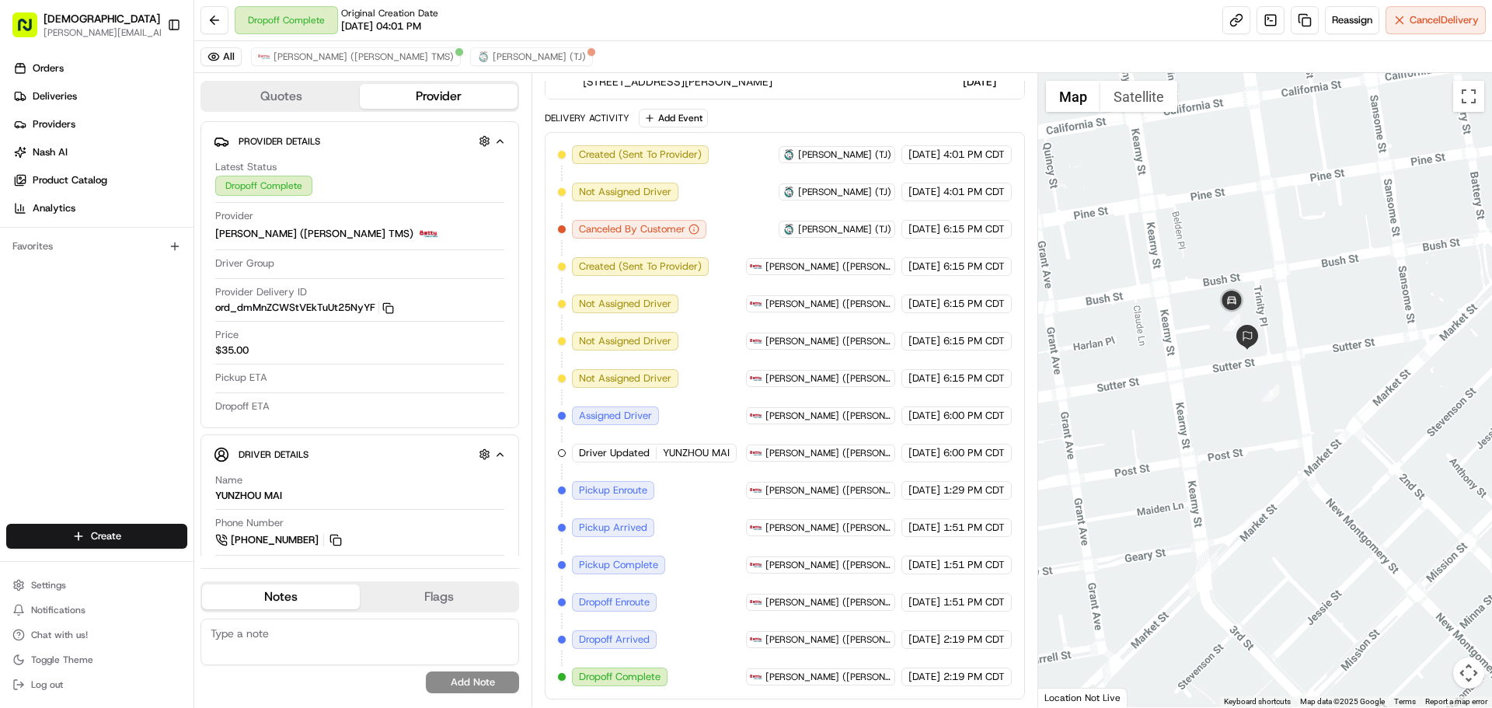
drag, startPoint x: 1330, startPoint y: 462, endPoint x: 1189, endPoint y: 458, distance: 140.7
click at [1198, 466] on div at bounding box center [1265, 390] width 455 height 634
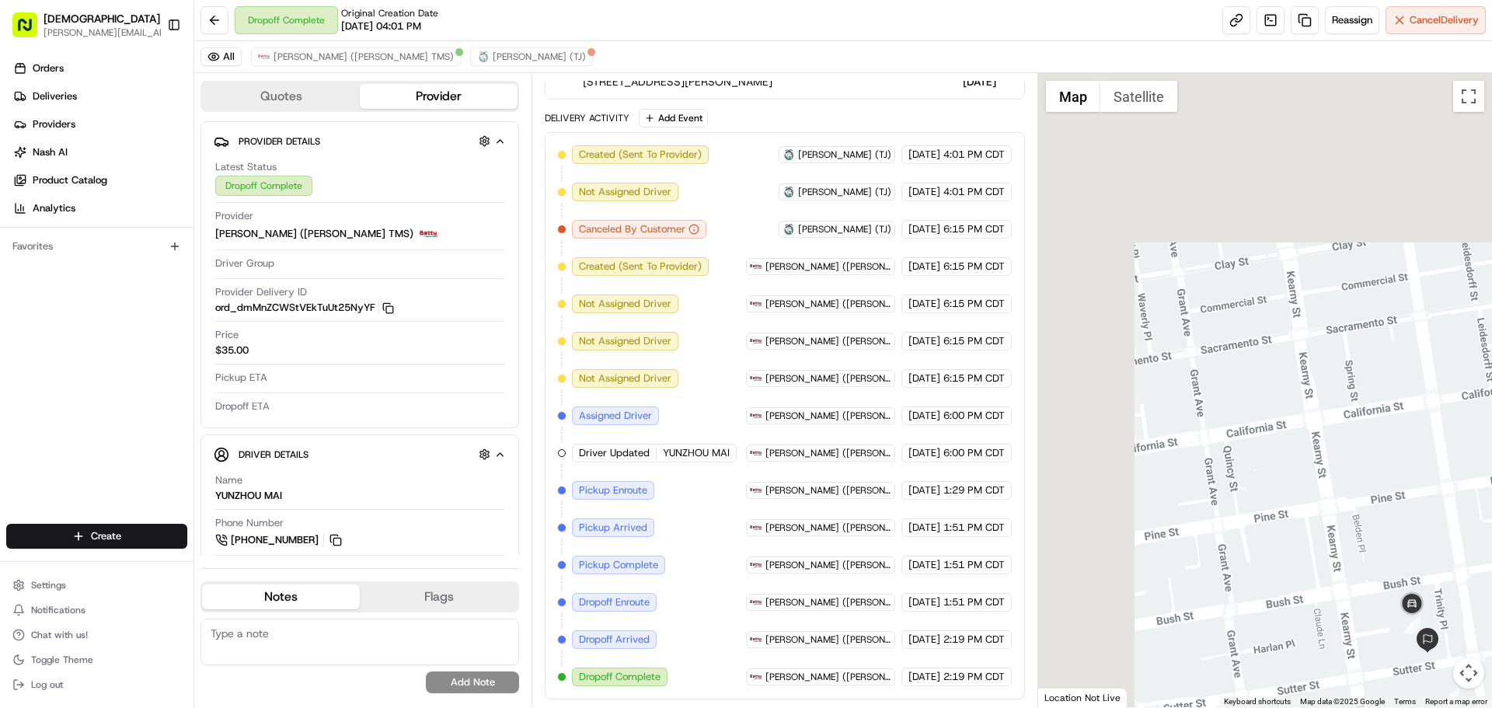
drag, startPoint x: 1101, startPoint y: 347, endPoint x: 1372, endPoint y: 580, distance: 357.2
click at [1412, 649] on div at bounding box center [1265, 390] width 455 height 634
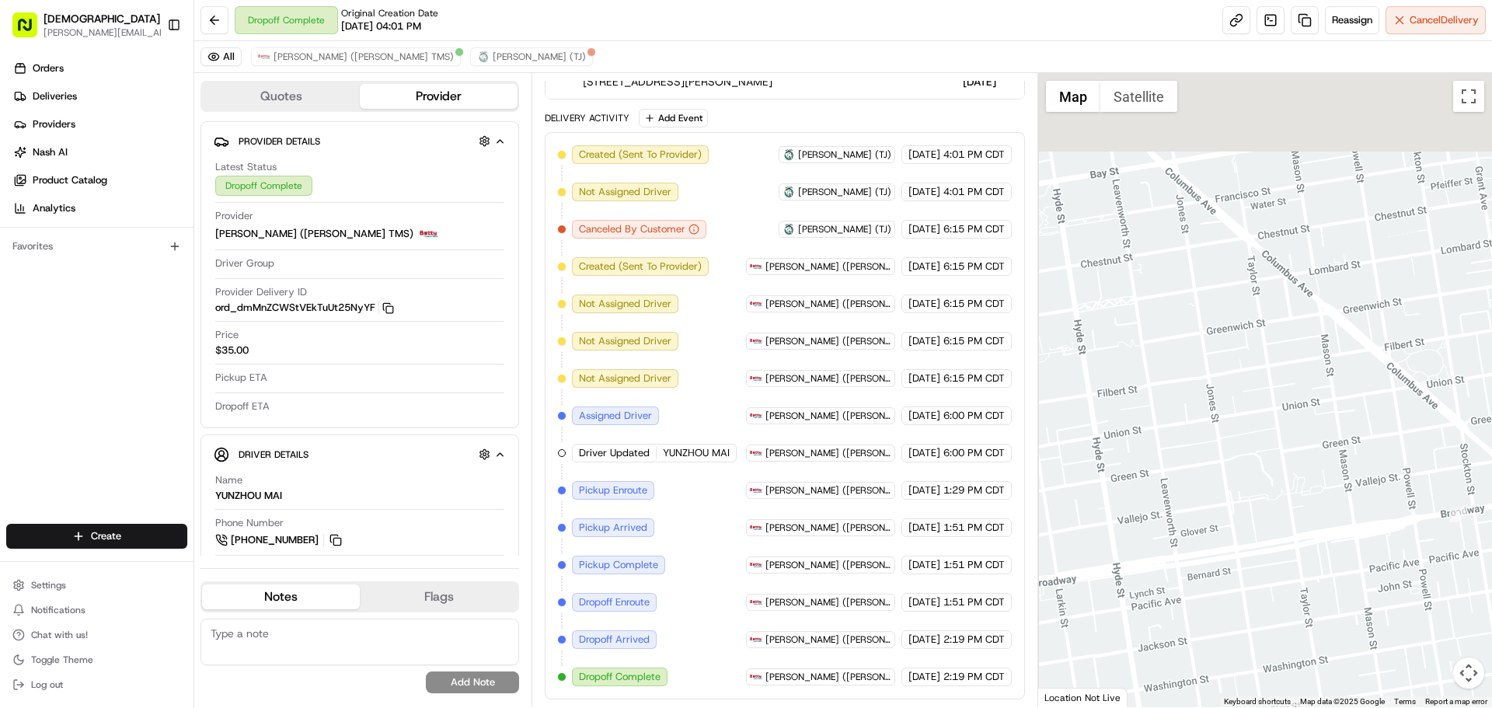
drag, startPoint x: 1281, startPoint y: 546, endPoint x: 1434, endPoint y: 622, distance: 170.7
click at [1434, 622] on div at bounding box center [1265, 390] width 455 height 634
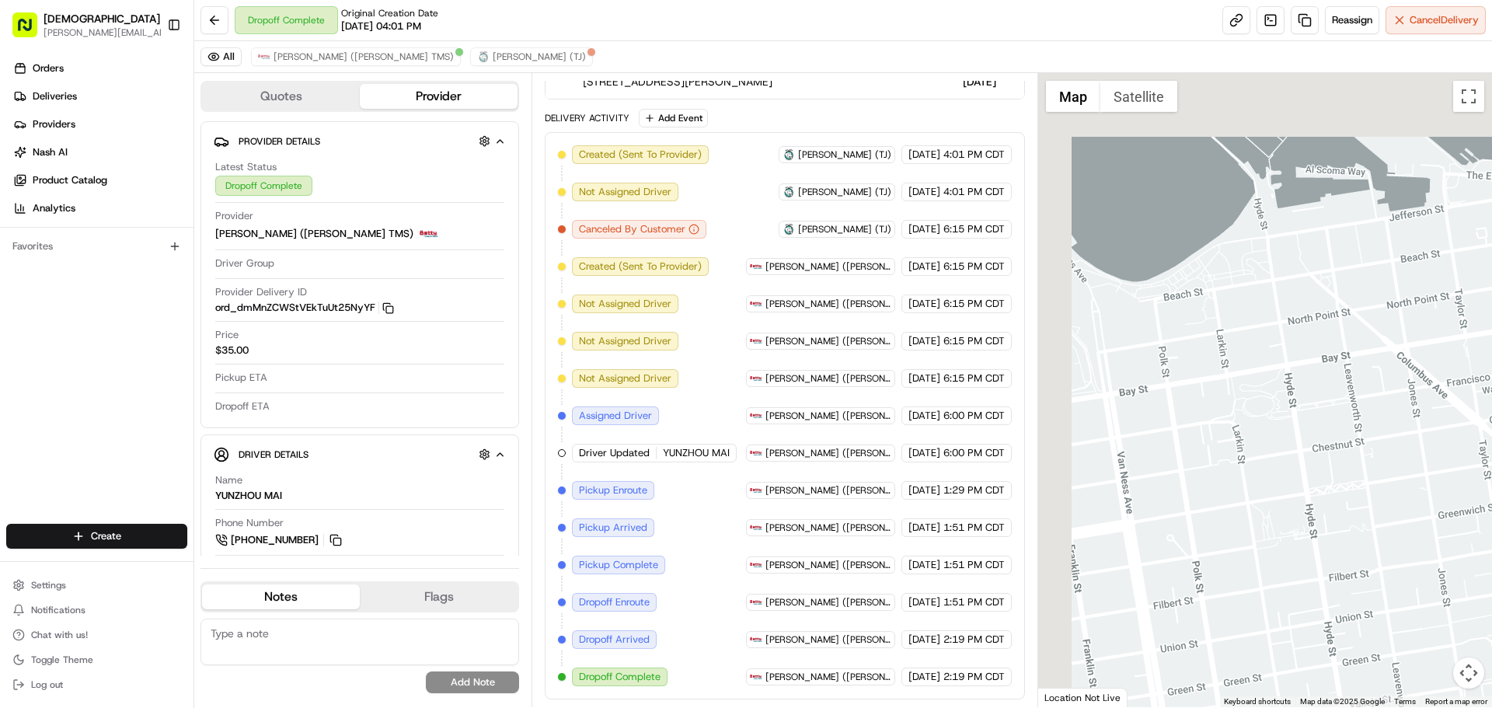
drag, startPoint x: 1205, startPoint y: 410, endPoint x: 1296, endPoint y: 598, distance: 208.9
click at [1289, 615] on div at bounding box center [1265, 390] width 455 height 634
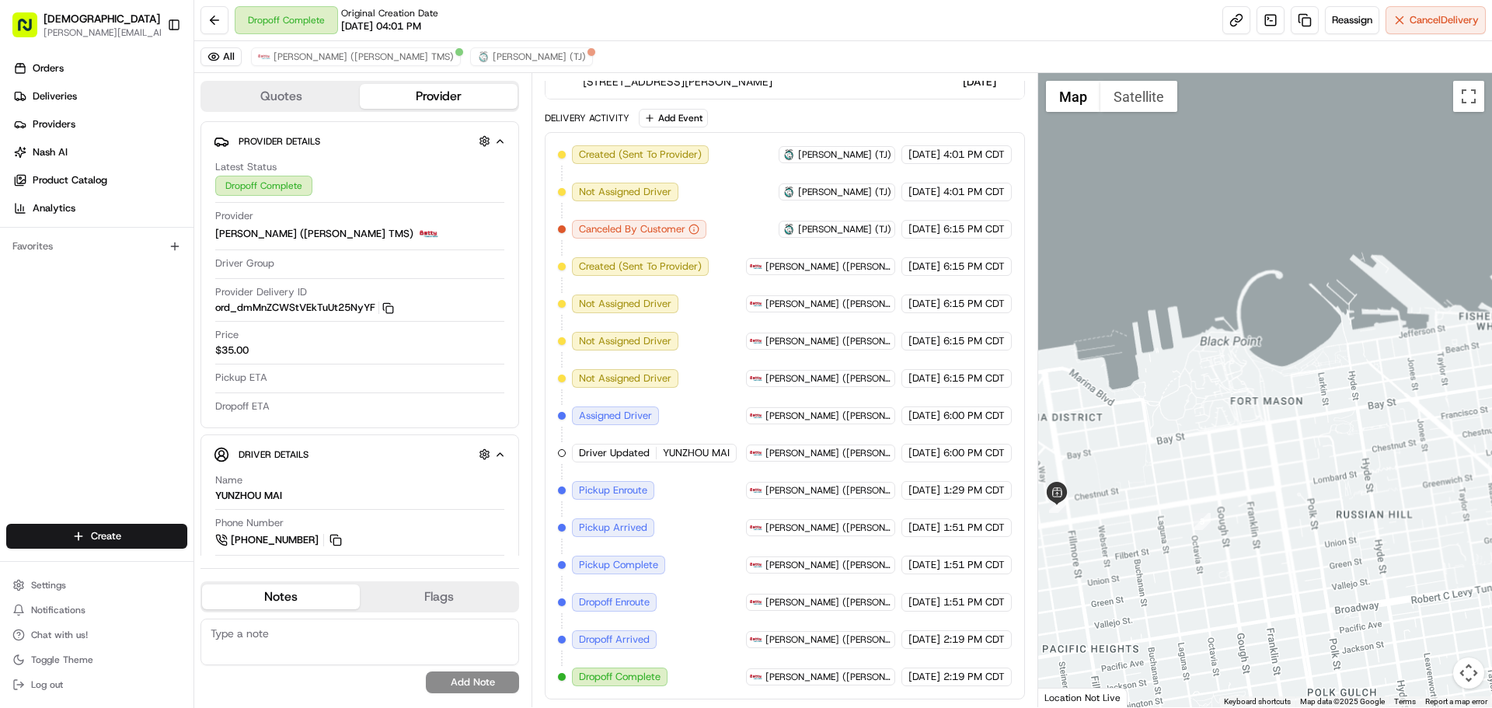
drag, startPoint x: 1199, startPoint y: 546, endPoint x: 1230, endPoint y: 406, distance: 144.1
click at [1241, 408] on div at bounding box center [1265, 390] width 455 height 634
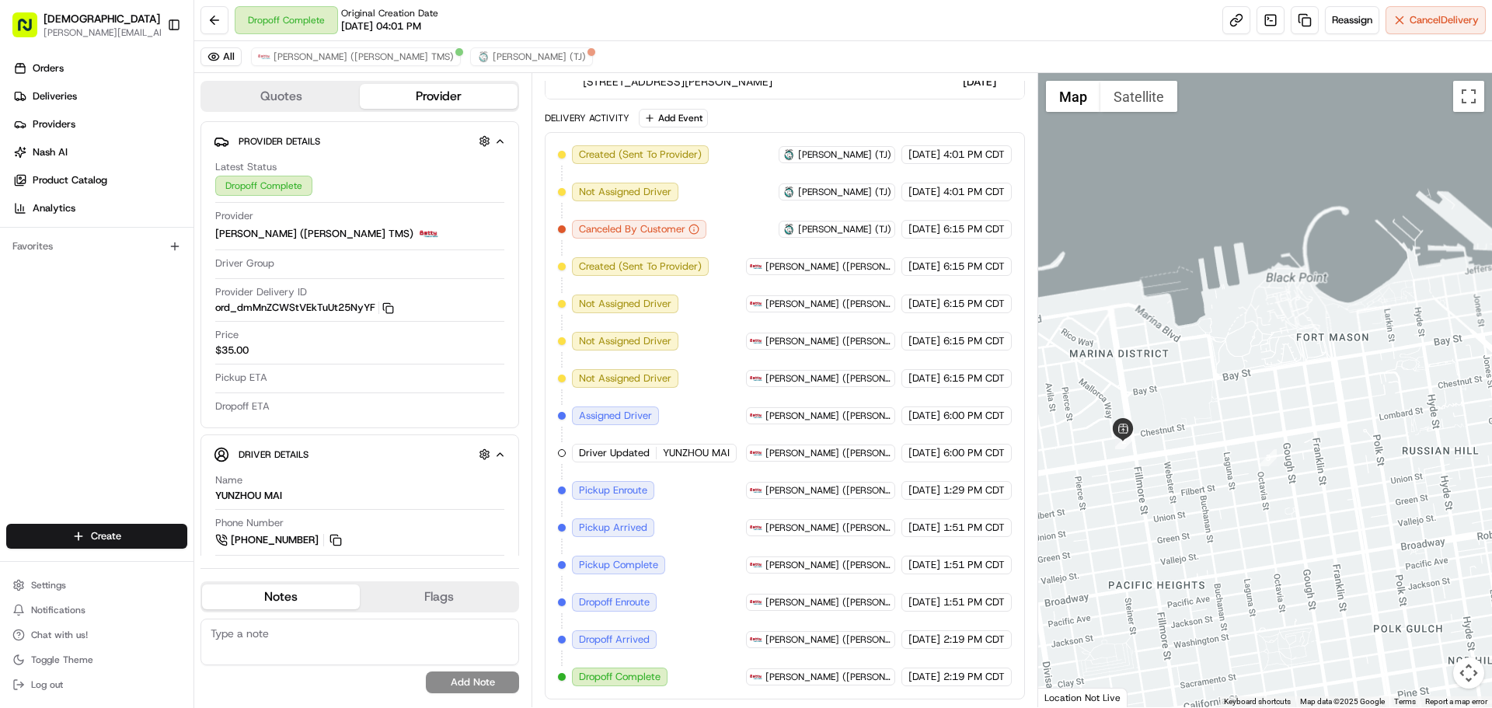
drag, startPoint x: 1160, startPoint y: 525, endPoint x: 1205, endPoint y: 483, distance: 62.2
click at [1250, 505] on div at bounding box center [1265, 390] width 455 height 634
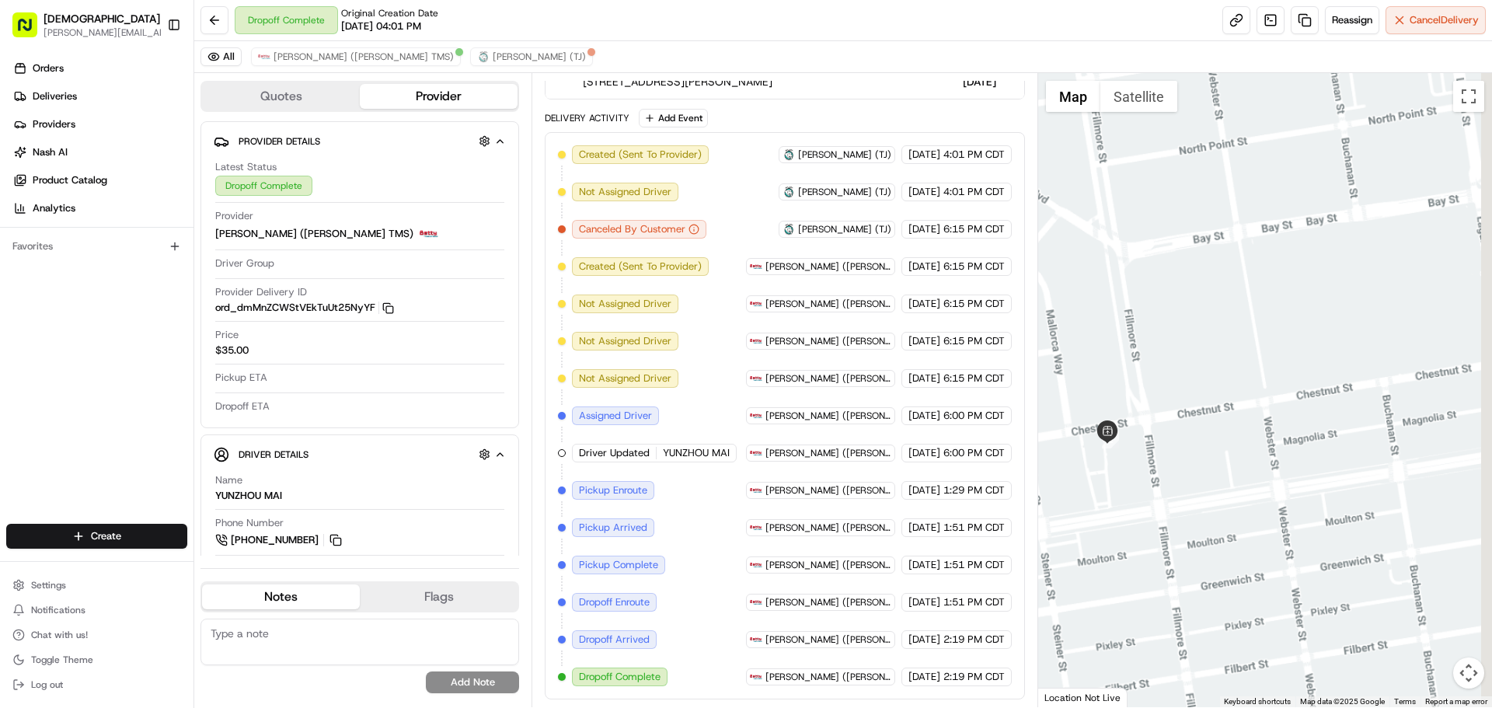
drag, startPoint x: 1320, startPoint y: 491, endPoint x: 950, endPoint y: 441, distance: 372.6
click at [950, 443] on div "Quotes Provider Provider Details Hidden ( 1 ) Latest Status Dropoff Complete Pr…" at bounding box center [843, 390] width 1298 height 634
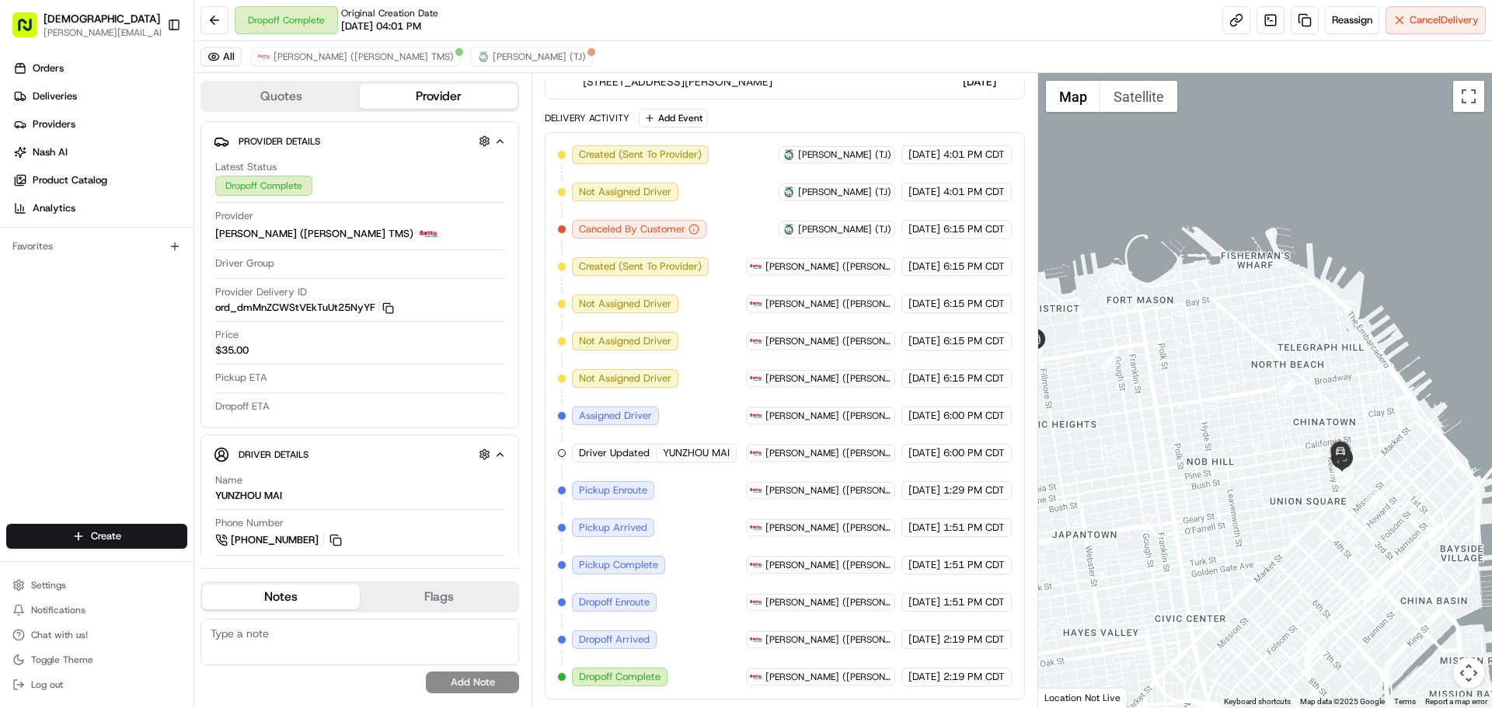
drag, startPoint x: 1254, startPoint y: 559, endPoint x: 1125, endPoint y: 434, distance: 180.3
click at [1125, 434] on div at bounding box center [1265, 390] width 455 height 634
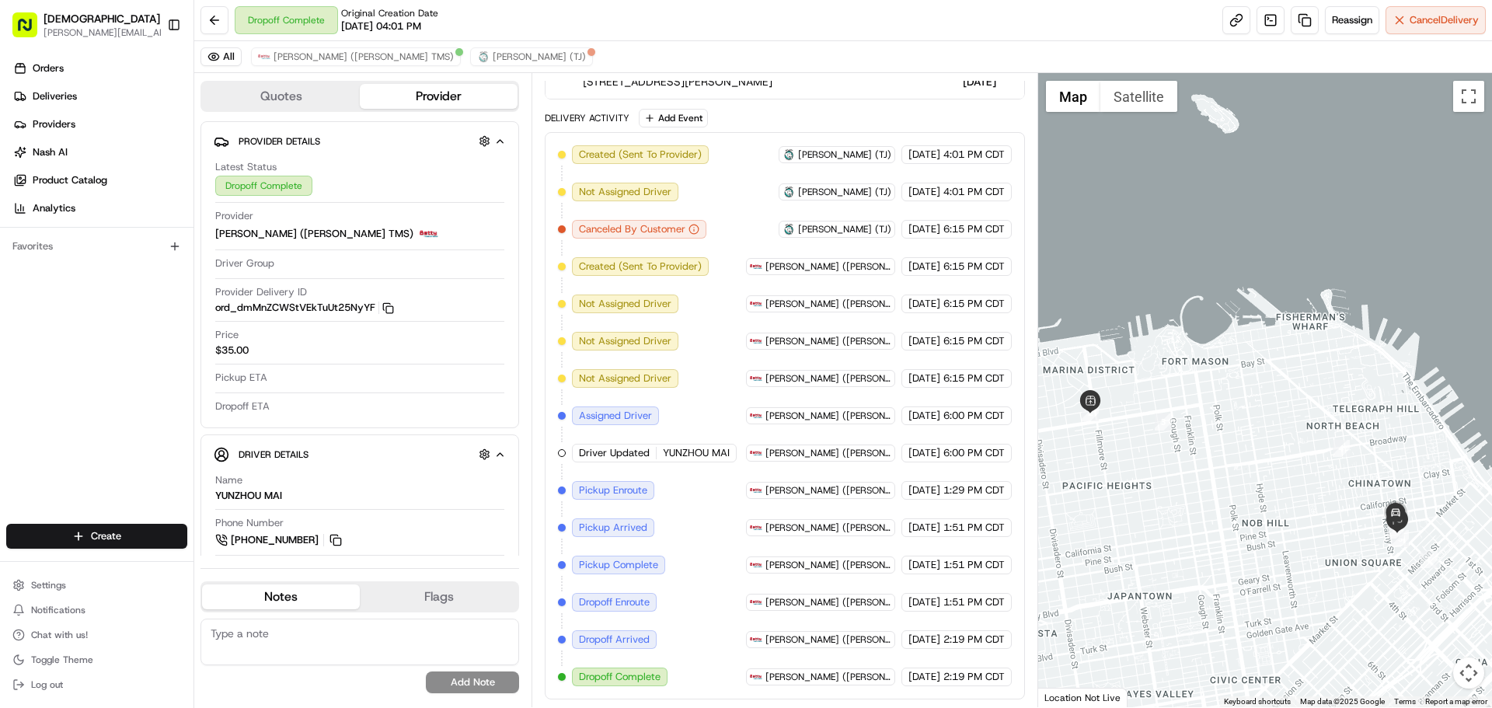
drag, startPoint x: 1143, startPoint y: 455, endPoint x: 1209, endPoint y: 524, distance: 95.6
click at [1209, 524] on div at bounding box center [1265, 390] width 455 height 634
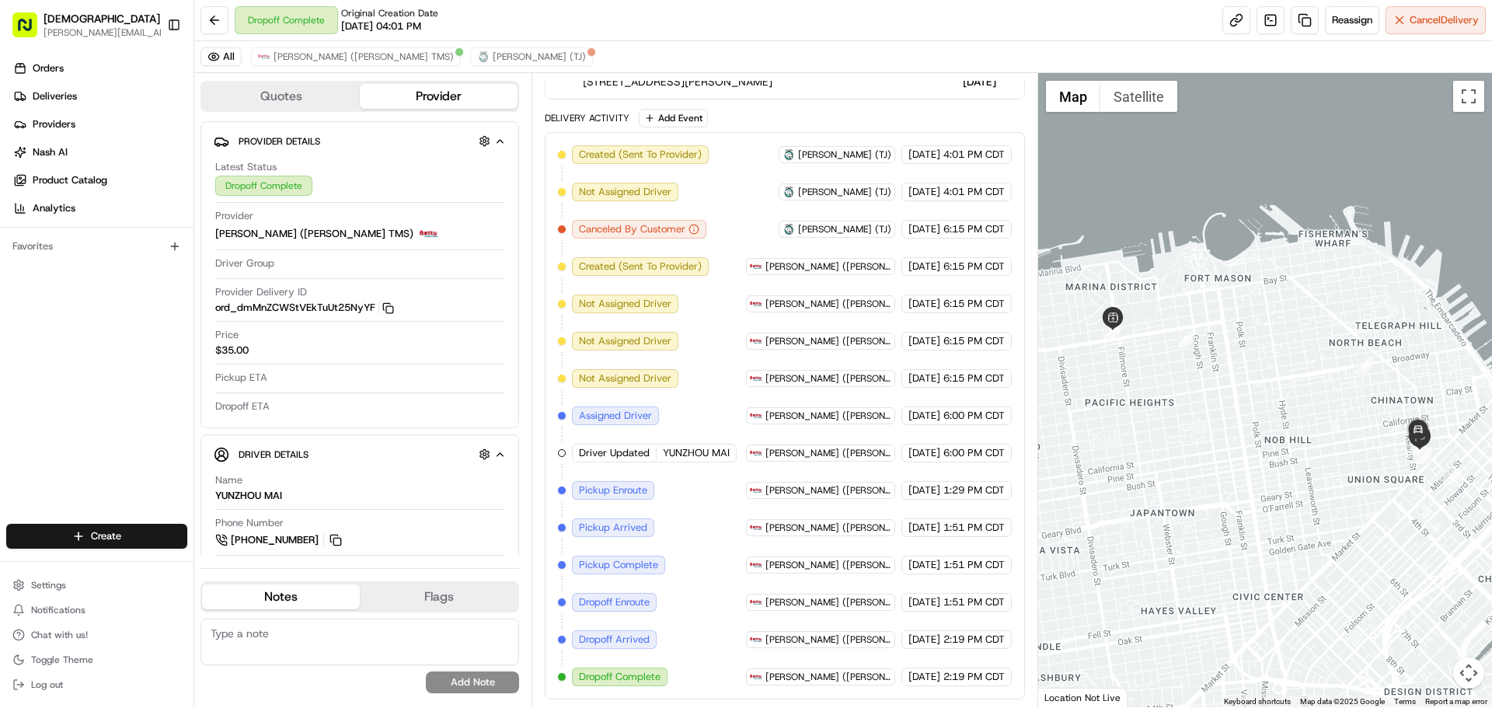
drag, startPoint x: 1220, startPoint y: 449, endPoint x: 1250, endPoint y: 354, distance: 99.3
click at [1250, 354] on div at bounding box center [1265, 390] width 455 height 634
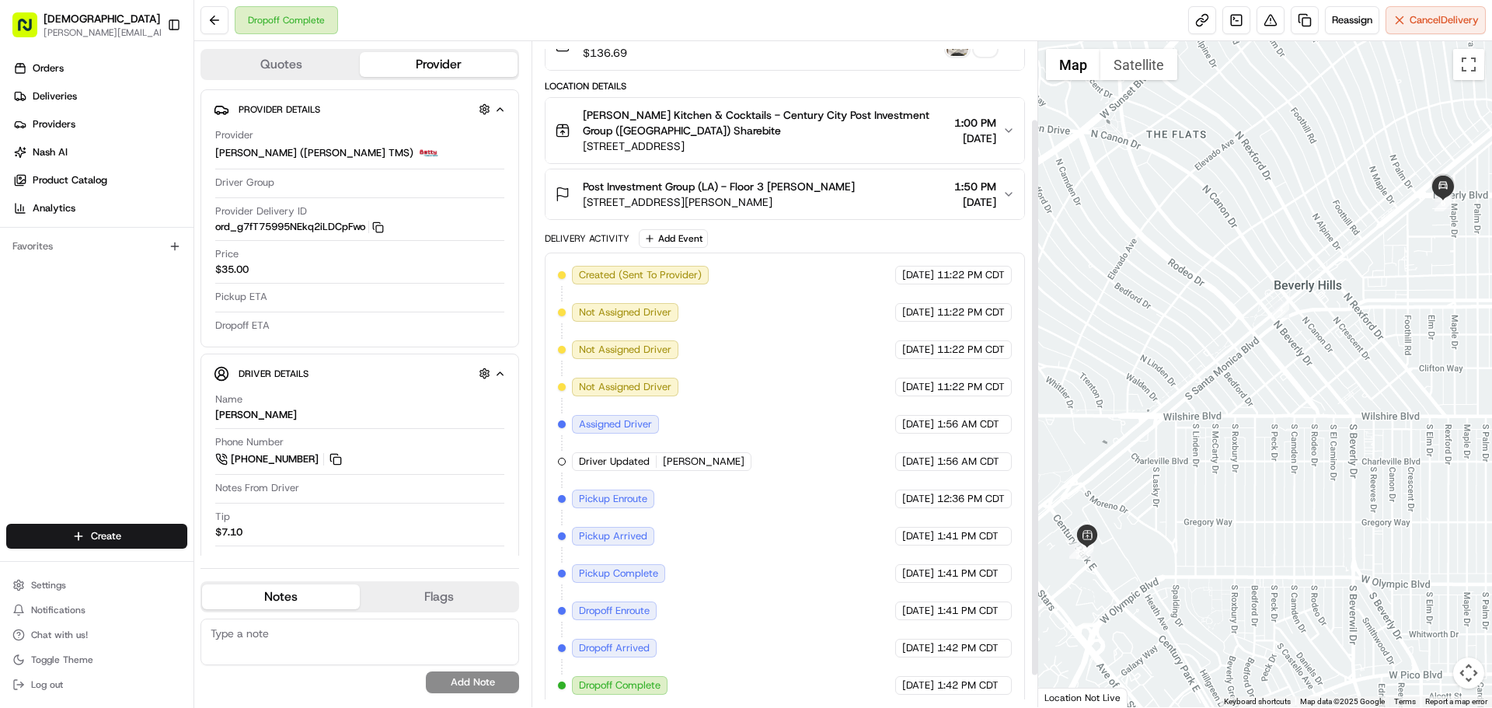
scroll to position [130, 0]
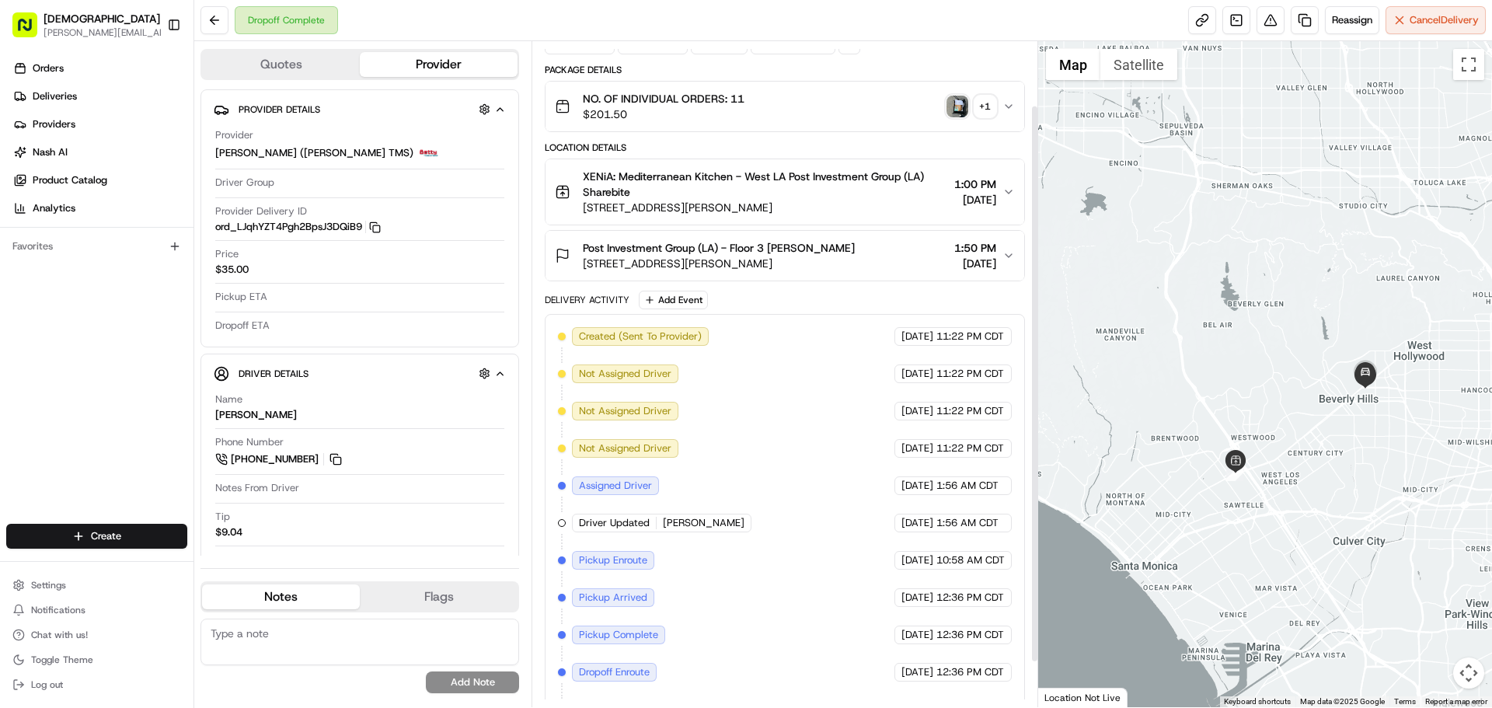
scroll to position [130, 0]
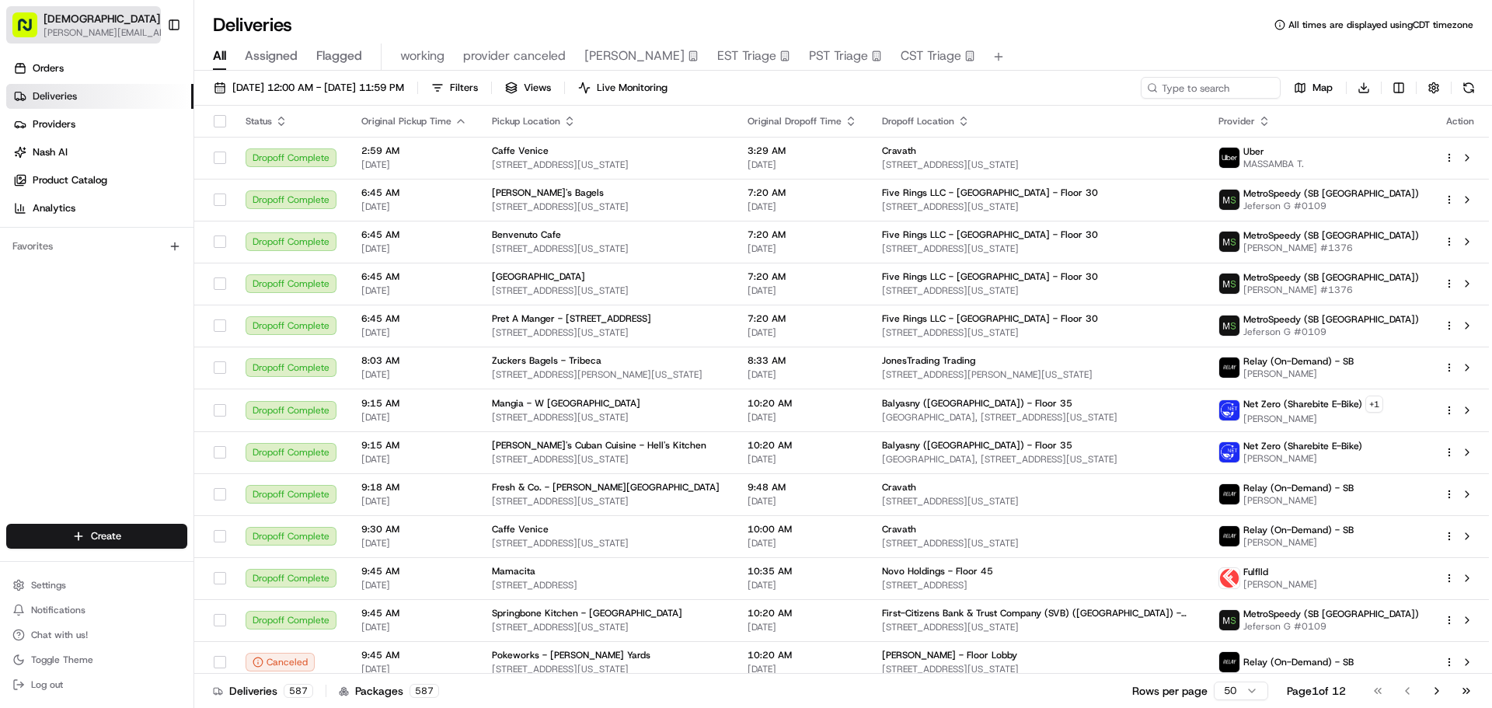
click at [65, 35] on span "[PERSON_NAME][EMAIL_ADDRESS][DOMAIN_NAME]" at bounding box center [111, 32] width 134 height 12
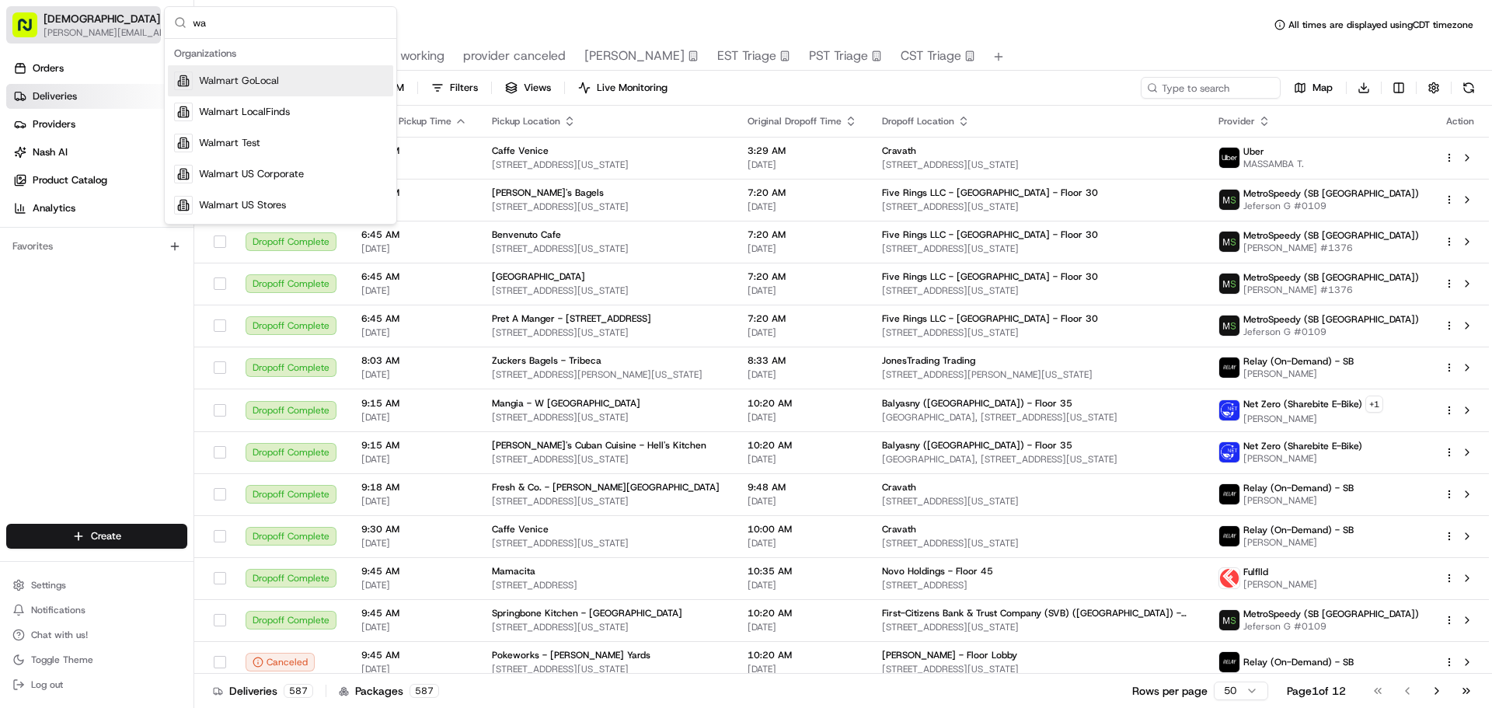
type input "w"
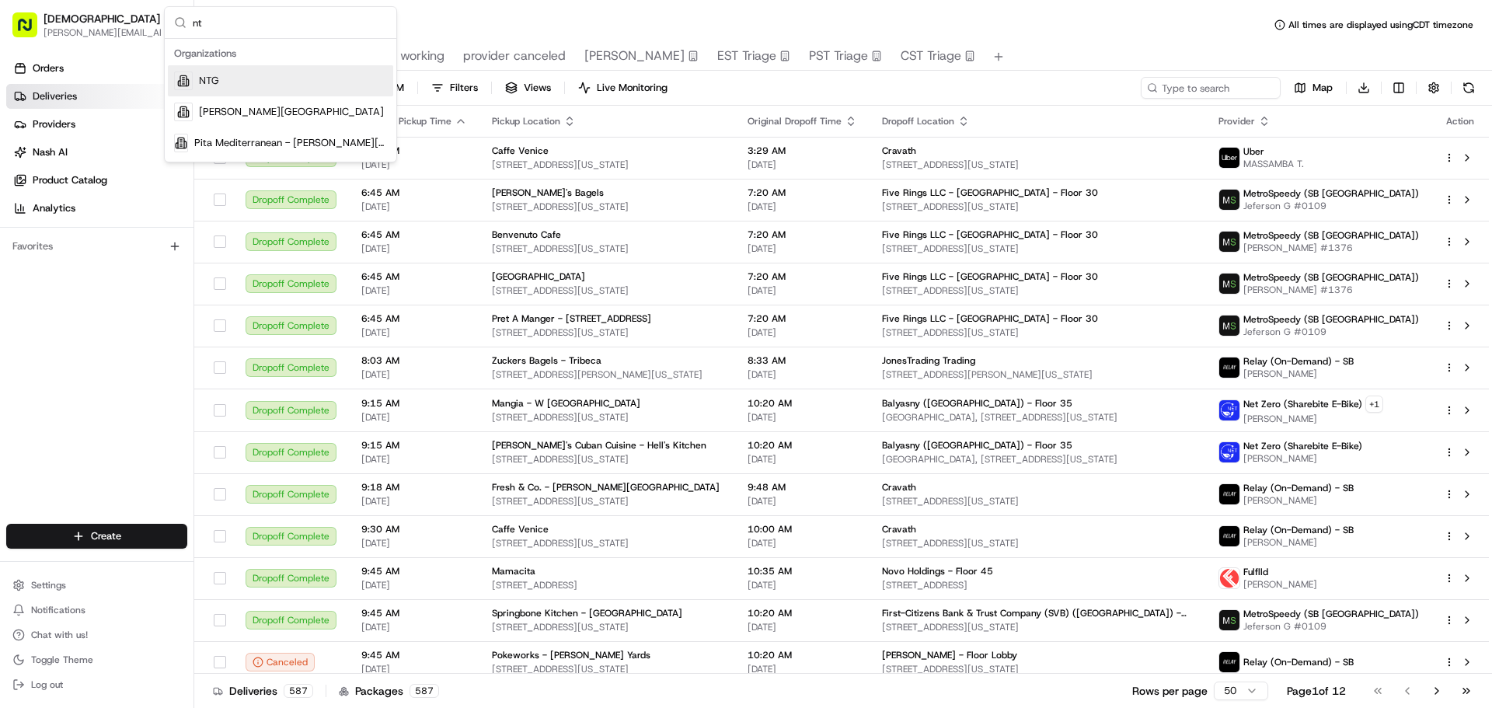
type input "n"
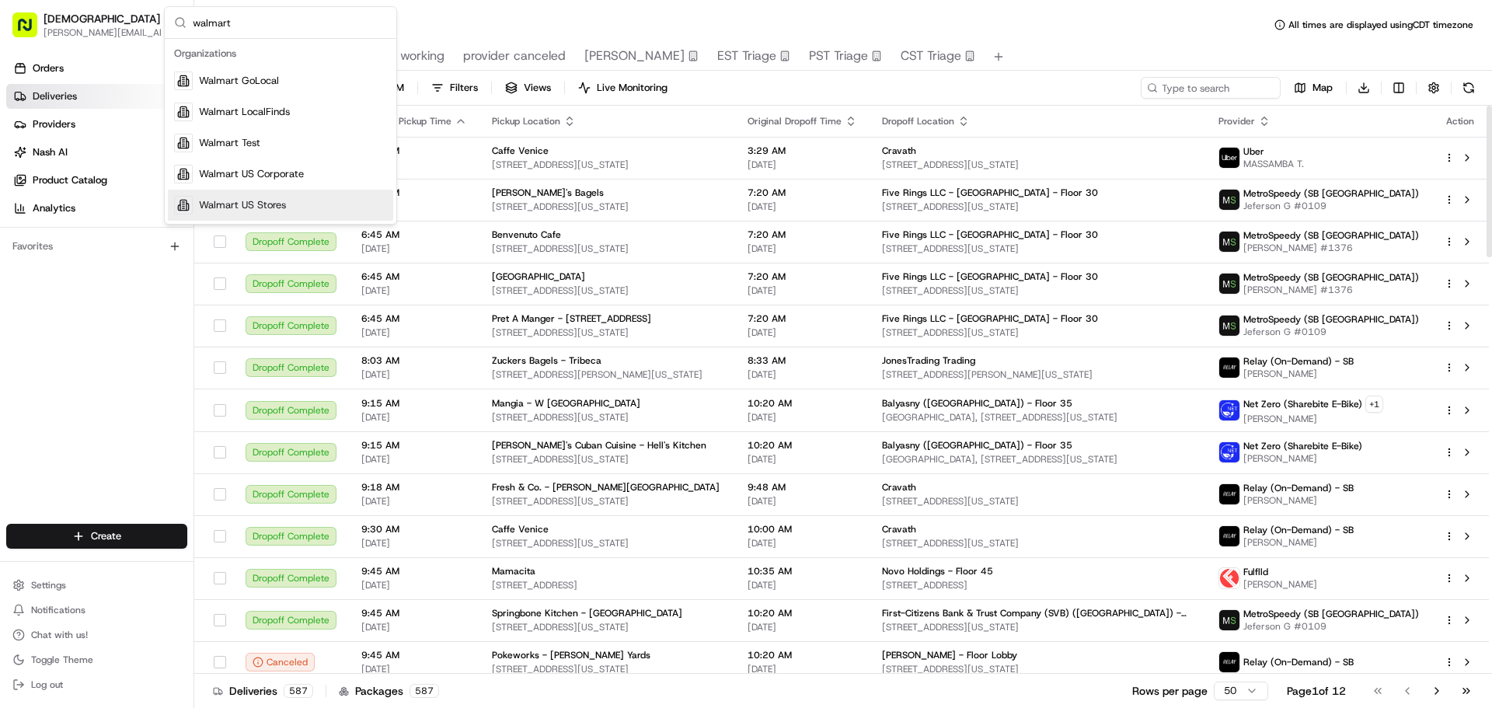
type input "walmart"
click at [240, 204] on span "Walmart US Stores" at bounding box center [242, 205] width 87 height 14
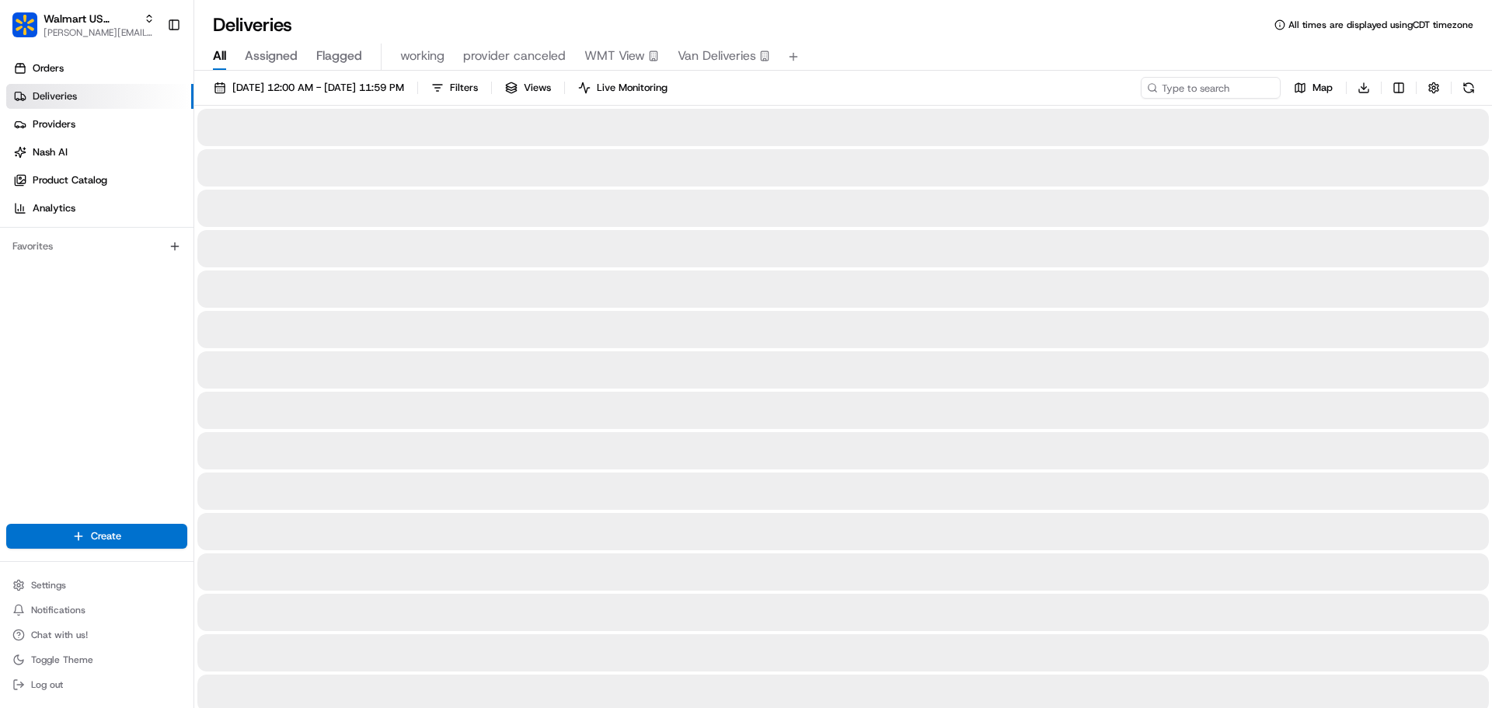
click at [727, 58] on span "Van Deliveries" at bounding box center [717, 56] width 78 height 19
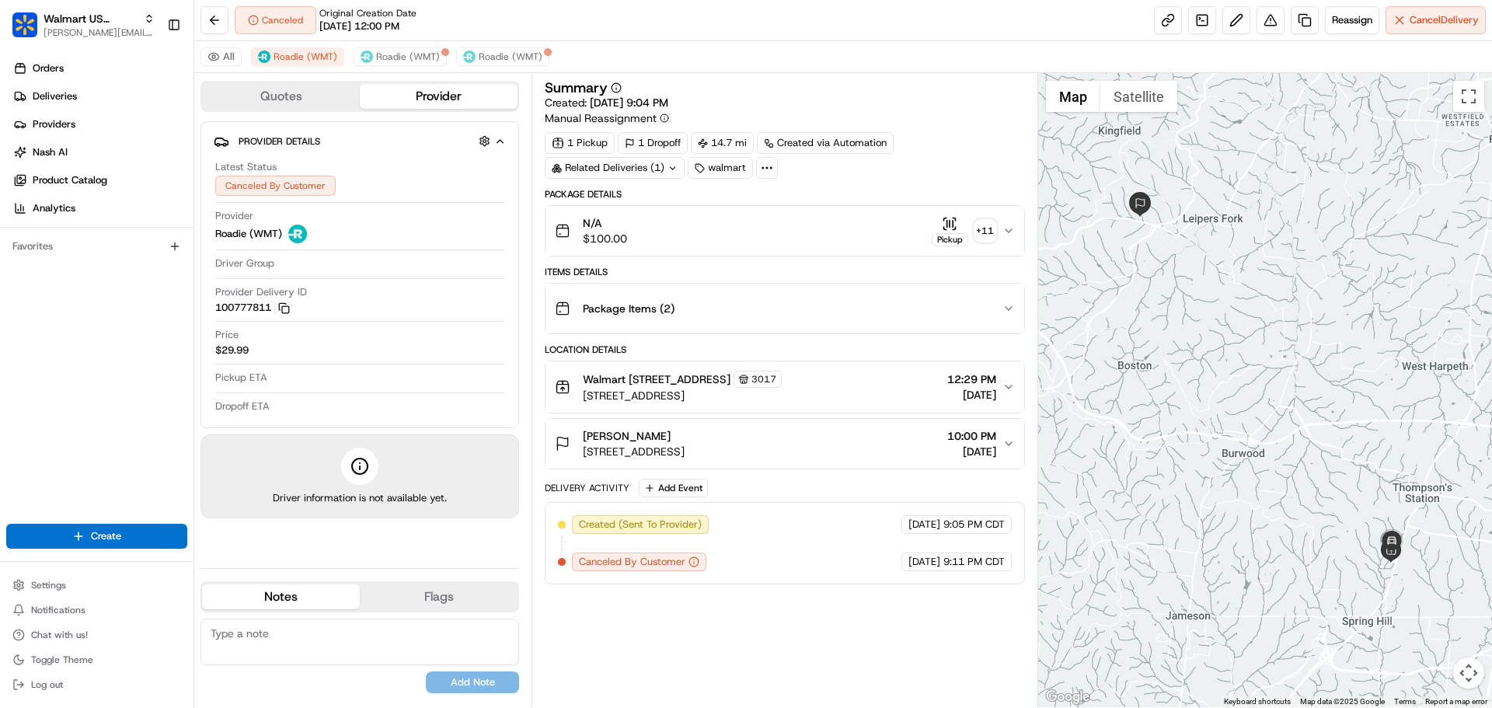
click at [761, 302] on div "Package Items ( 2 )" at bounding box center [778, 308] width 447 height 31
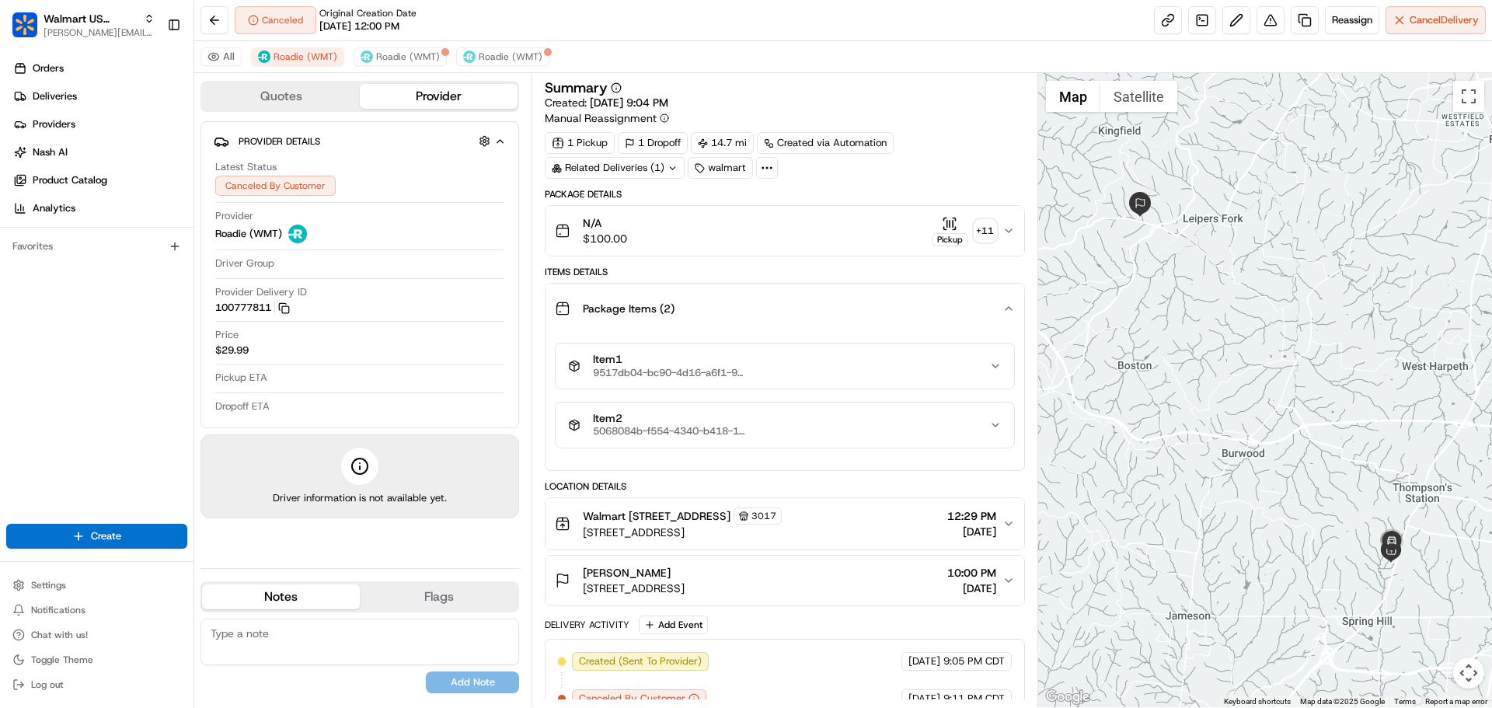
click at [720, 374] on span "9517db04-bc90-4d16-a6f1-9390f5083bb4" at bounding box center [670, 373] width 155 height 12
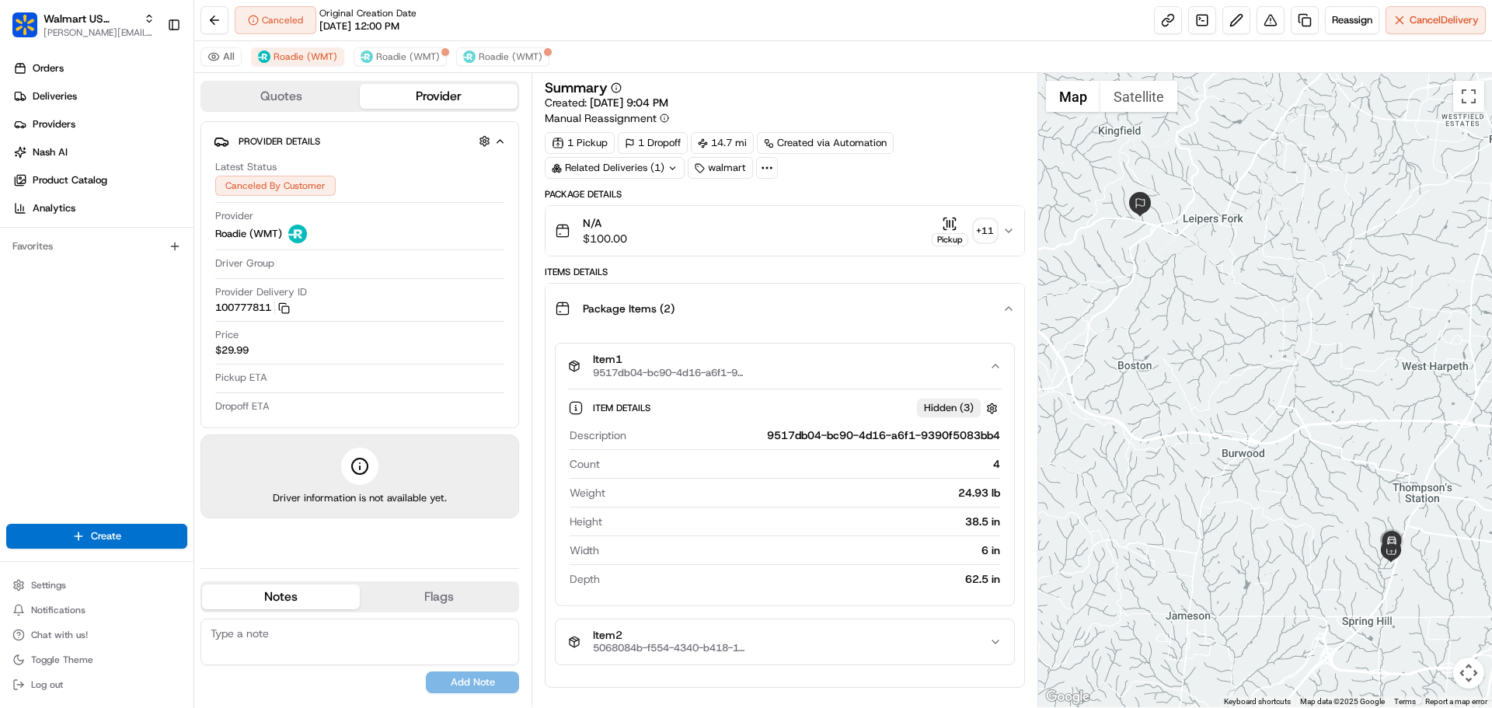
click at [739, 312] on div "Package Items ( 2 )" at bounding box center [778, 308] width 447 height 31
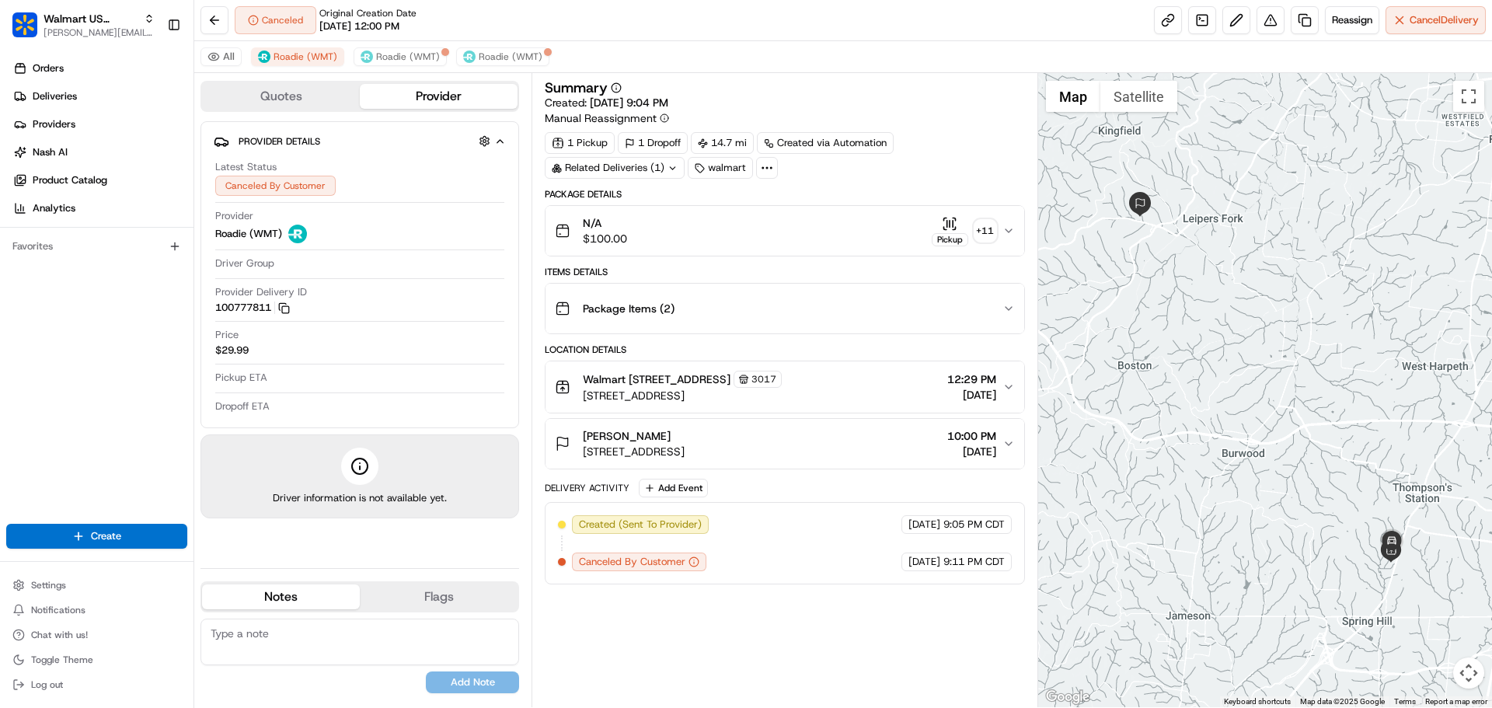
click at [685, 459] on span "[STREET_ADDRESS]" at bounding box center [634, 452] width 102 height 16
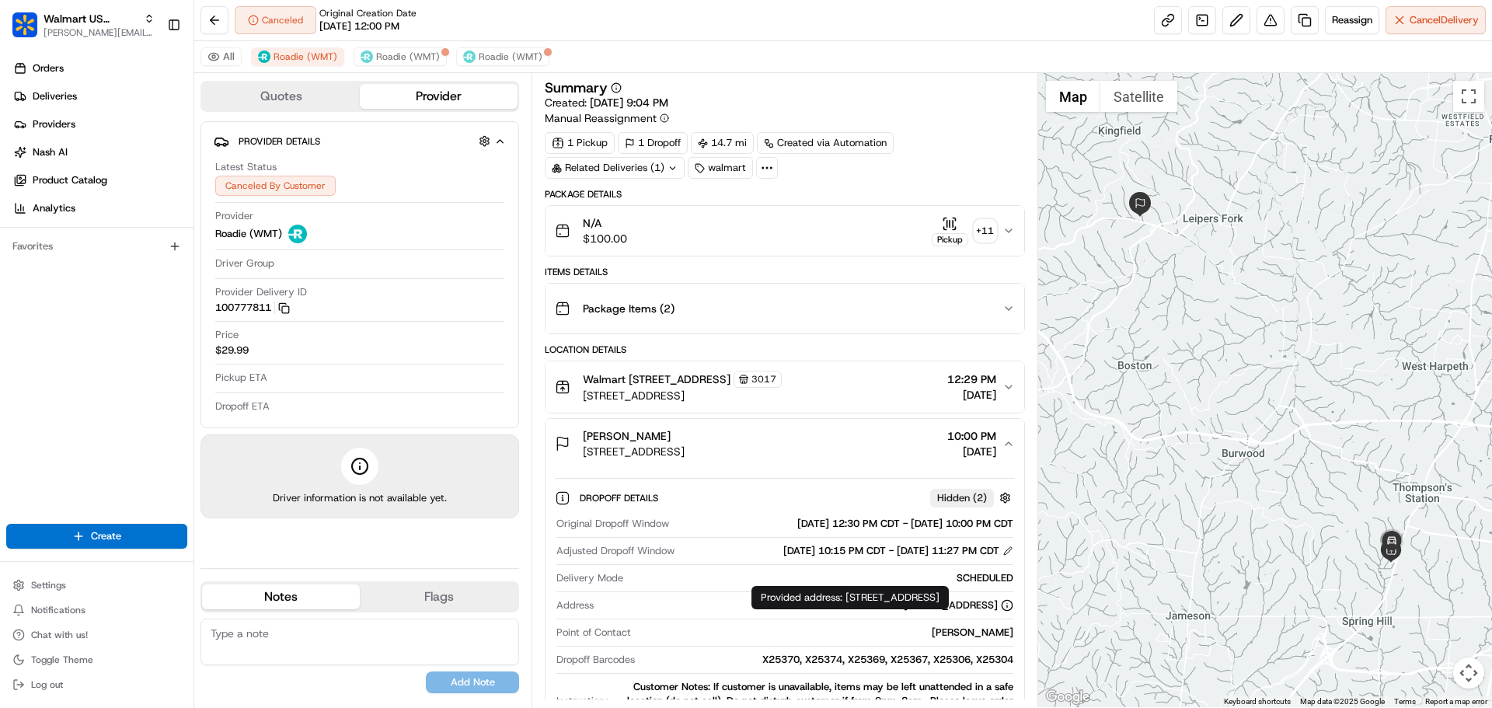
click at [904, 612] on div "[STREET_ADDRESS]" at bounding box center [959, 605] width 110 height 14
copy div "[STREET_ADDRESS]"
